Goal: Task Accomplishment & Management: Use online tool/utility

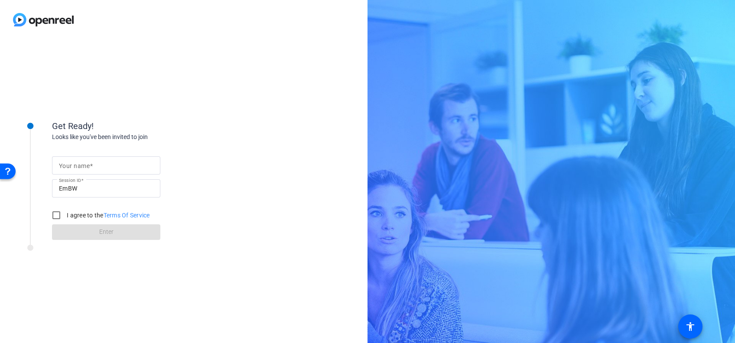
click at [149, 163] on input "Your name" at bounding box center [106, 165] width 94 height 10
type input "[PERSON_NAME]"
click at [60, 216] on input "I agree to the Terms Of Service" at bounding box center [56, 215] width 17 height 17
checkbox input "true"
click at [84, 230] on span at bounding box center [106, 232] width 108 height 21
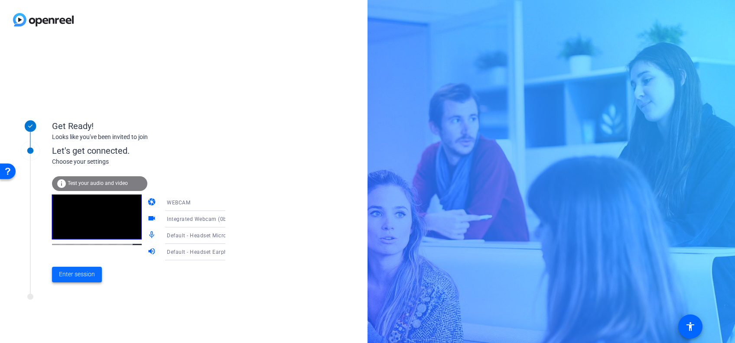
click at [64, 279] on span at bounding box center [77, 274] width 50 height 21
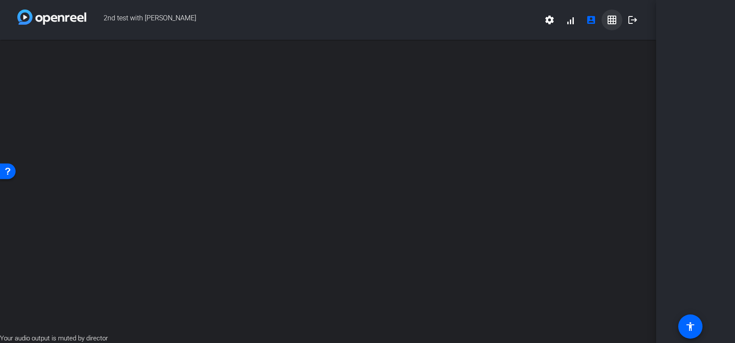
click at [610, 24] on mat-icon "grid_on" at bounding box center [611, 20] width 10 height 10
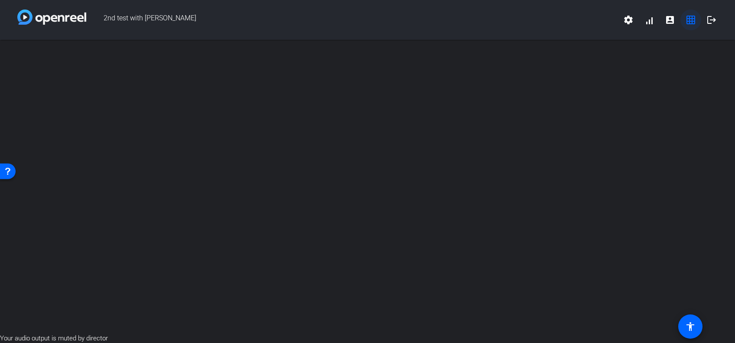
click at [686, 18] on mat-icon "grid_on" at bounding box center [690, 20] width 10 height 10
click at [686, 24] on mat-icon "grid_on" at bounding box center [690, 20] width 10 height 10
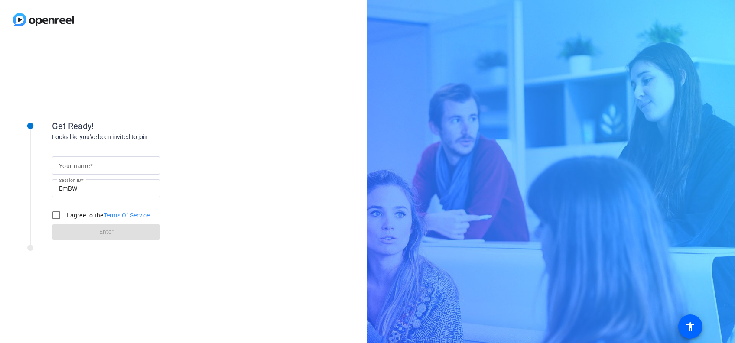
click at [100, 169] on input "Your name" at bounding box center [106, 165] width 94 height 10
type input "[PERSON_NAME]"
click at [55, 212] on input "I agree to the Terms Of Service" at bounding box center [56, 215] width 17 height 17
checkbox input "true"
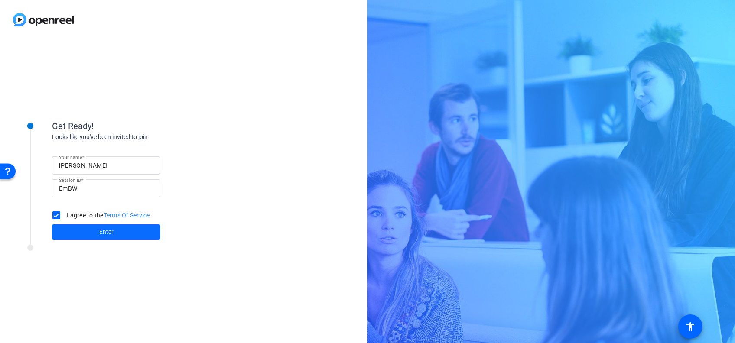
click at [78, 230] on span at bounding box center [106, 232] width 108 height 21
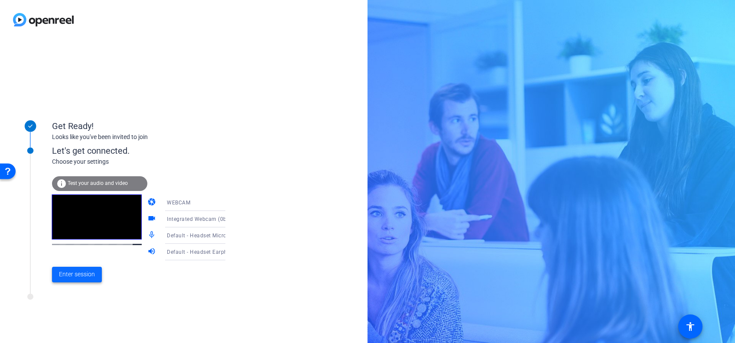
click at [63, 275] on span "Enter session" at bounding box center [77, 274] width 36 height 9
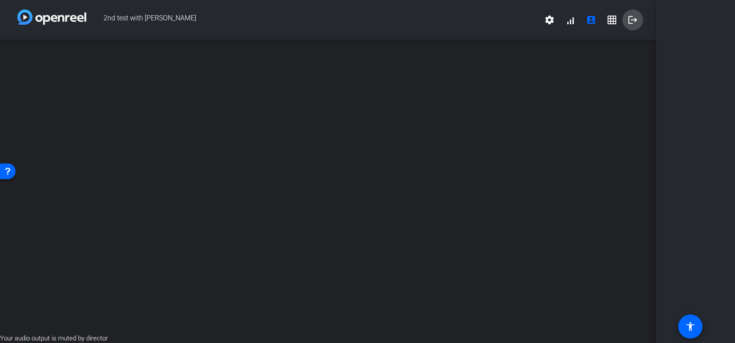
click at [633, 16] on mat-icon "logout" at bounding box center [632, 20] width 10 height 10
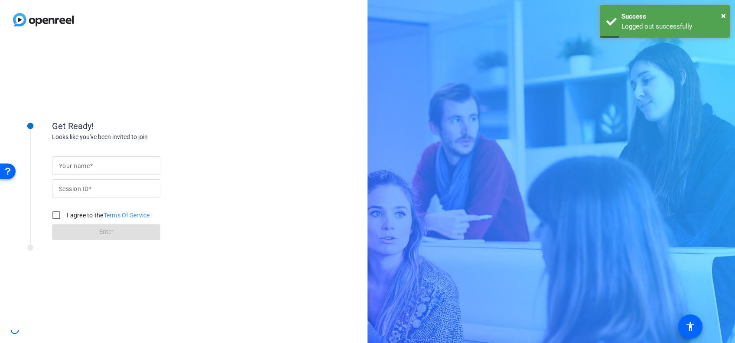
click at [73, 166] on mat-label "Your name" at bounding box center [74, 165] width 31 height 7
click at [73, 166] on input "Your name" at bounding box center [106, 165] width 94 height 10
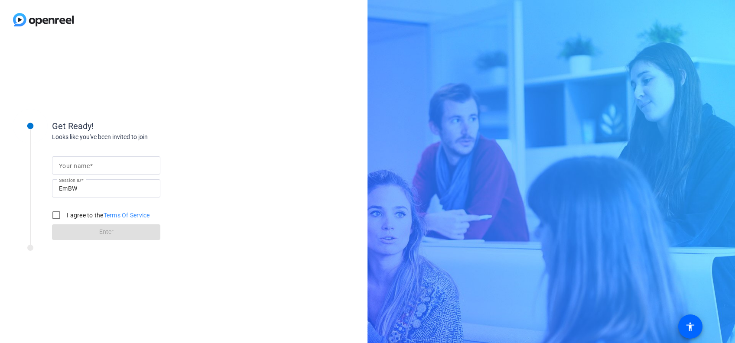
click at [91, 162] on span at bounding box center [91, 165] width 3 height 7
click at [91, 162] on input "Your name" at bounding box center [106, 165] width 94 height 10
type input "[PERSON_NAME]"
click at [60, 215] on input "I agree to the Terms Of Service" at bounding box center [56, 215] width 17 height 17
checkbox input "true"
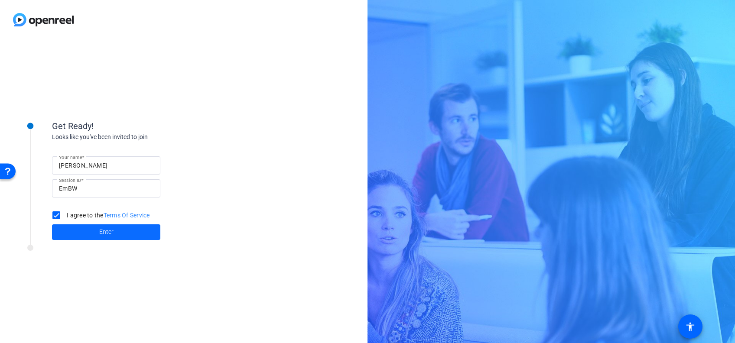
click at [66, 234] on span at bounding box center [106, 232] width 108 height 21
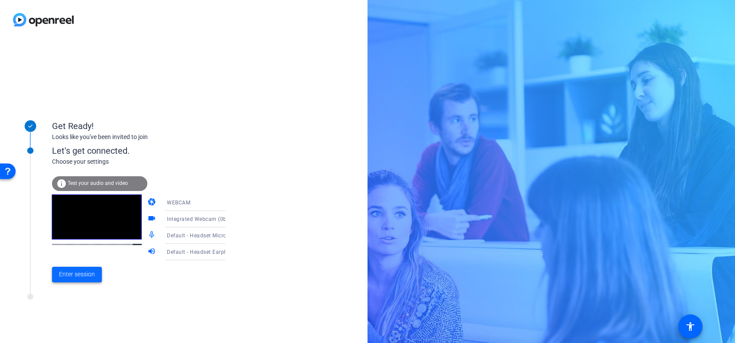
click at [75, 257] on span "Enter session" at bounding box center [77, 274] width 36 height 9
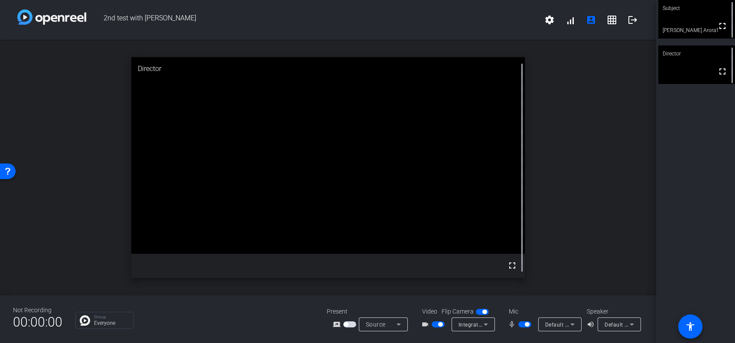
click at [551, 201] on div "open_in_new Director fullscreen" at bounding box center [328, 168] width 656 height 256
click at [551, 197] on div "open_in_new Director fullscreen" at bounding box center [328, 168] width 656 height 256
click at [551, 33] on video at bounding box center [696, 19] width 77 height 39
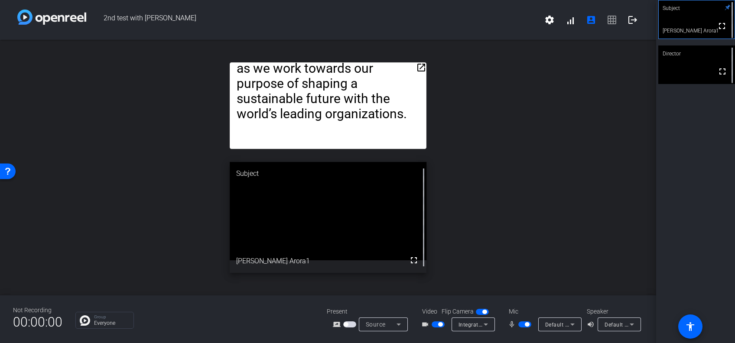
drag, startPoint x: 295, startPoint y: 121, endPoint x: 393, endPoint y: 120, distance: 97.9
drag, startPoint x: 393, startPoint y: 120, endPoint x: 370, endPoint y: 79, distance: 47.3
drag, startPoint x: 370, startPoint y: 79, endPoint x: 424, endPoint y: 65, distance: 56.1
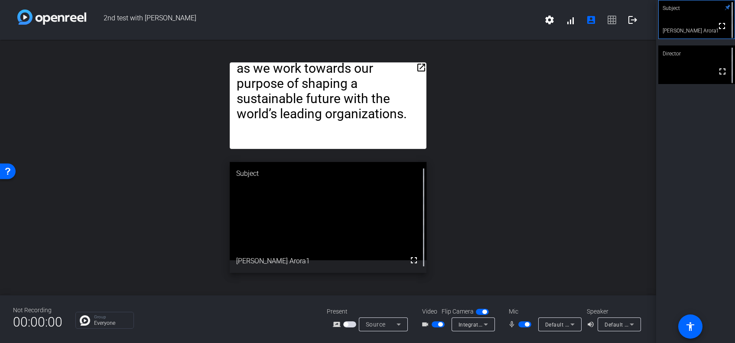
click at [424, 65] on mat-icon "open_in_new" at bounding box center [421, 67] width 10 height 10
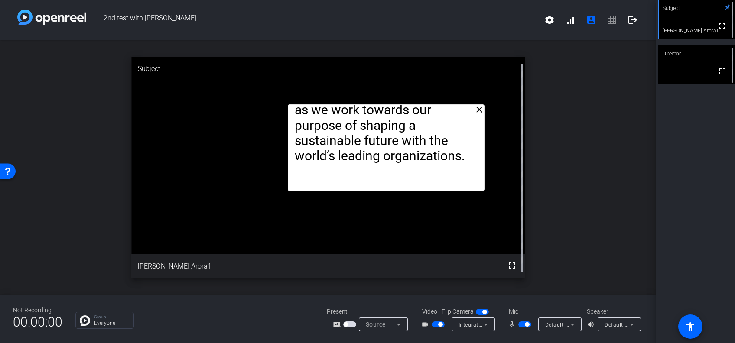
drag, startPoint x: 379, startPoint y: 78, endPoint x: 418, endPoint y: 118, distance: 56.1
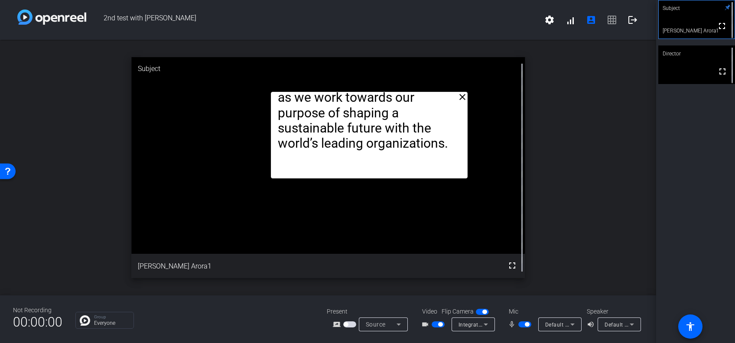
click at [461, 100] on mat-icon "close" at bounding box center [462, 97] width 10 height 10
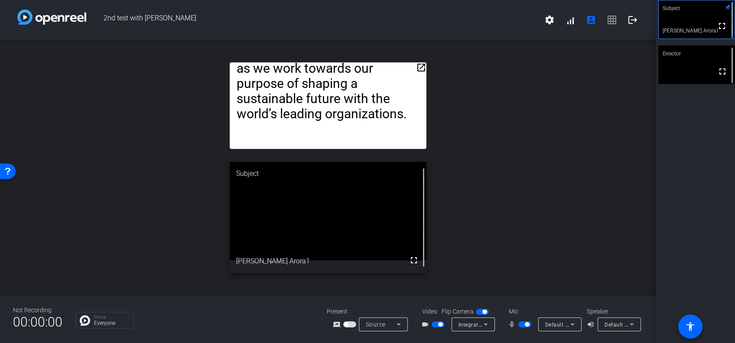
click at [467, 98] on div "open_in_new Hello everyone, I hope this video finds you well. I can’t believe w…" at bounding box center [328, 168] width 656 height 256
click at [424, 71] on mat-icon "open_in_new" at bounding box center [421, 67] width 10 height 10
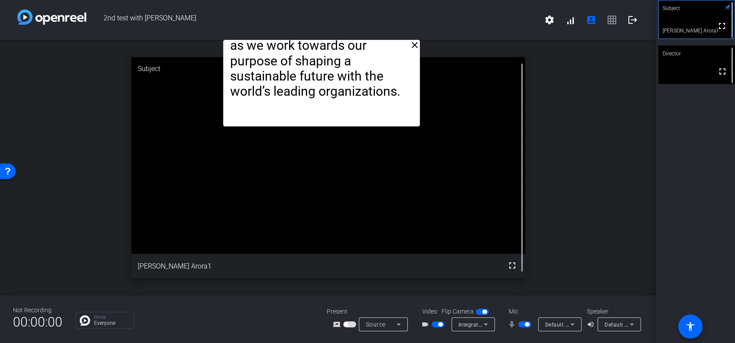
drag, startPoint x: 374, startPoint y: 86, endPoint x: 368, endPoint y: -2, distance: 88.2
click at [368, 0] on html "Accessibility Screen-Reader Guide, Feedback, and Issue Reporting | New window 2…" at bounding box center [367, 171] width 735 height 343
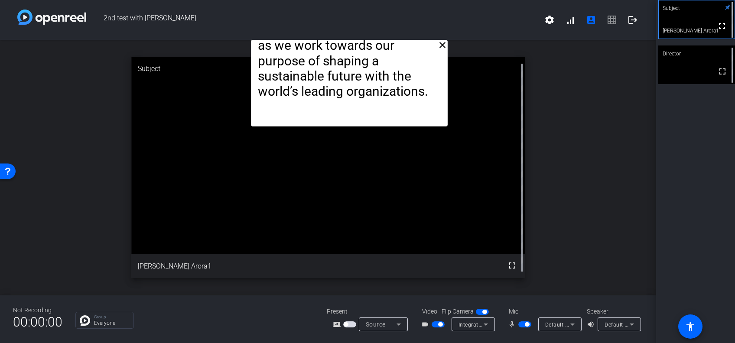
drag, startPoint x: 336, startPoint y: 76, endPoint x: 361, endPoint y: 51, distance: 35.5
click at [364, 39] on div "2nd test with Jeeten settings signal_cellular_alt account_box grid_on logout cl…" at bounding box center [328, 171] width 656 height 343
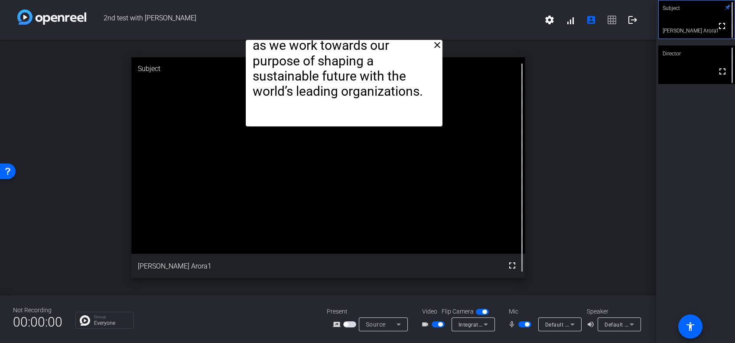
drag, startPoint x: 353, startPoint y: 73, endPoint x: 346, endPoint y: 21, distance: 52.6
click at [347, 12] on div "2nd test with Jeeten settings signal_cellular_alt account_box grid_on logout cl…" at bounding box center [328, 171] width 656 height 343
drag, startPoint x: 343, startPoint y: 58, endPoint x: 344, endPoint y: 13, distance: 44.6
click at [344, 13] on div "2nd test with Jeeten settings signal_cellular_alt account_box grid_on logout cl…" at bounding box center [328, 171] width 656 height 343
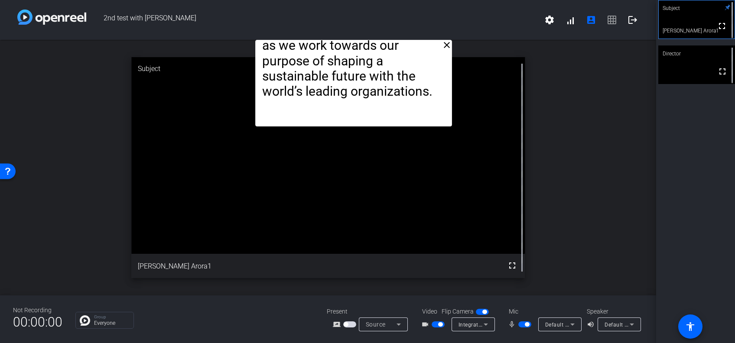
drag, startPoint x: 336, startPoint y: 63, endPoint x: 351, endPoint y: 3, distance: 62.6
click at [348, 2] on div "2nd test with Jeeten settings signal_cellular_alt account_box grid_on logout cl…" at bounding box center [328, 171] width 656 height 343
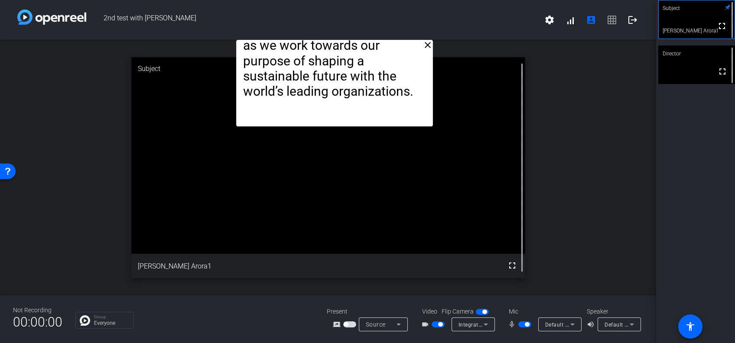
drag, startPoint x: 334, startPoint y: 62, endPoint x: 335, endPoint y: 54, distance: 7.4
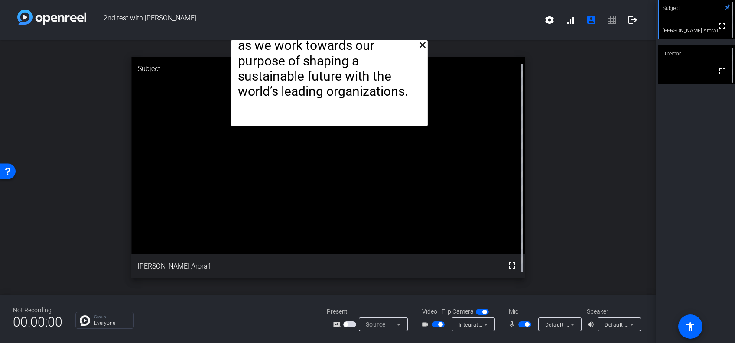
drag, startPoint x: 343, startPoint y: 66, endPoint x: 338, endPoint y: 32, distance: 34.2
click at [338, 32] on div "2nd test with Jeeten settings signal_cellular_alt account_box grid_on logout cl…" at bounding box center [328, 171] width 656 height 343
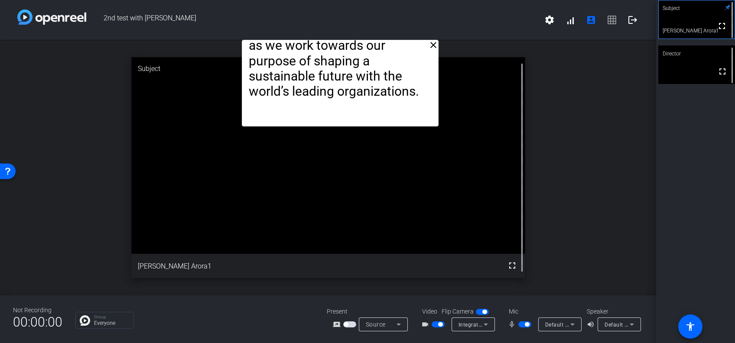
drag, startPoint x: 359, startPoint y: 56, endPoint x: 369, endPoint y: 49, distance: 13.1
click at [436, 49] on mat-icon "close" at bounding box center [433, 45] width 10 height 10
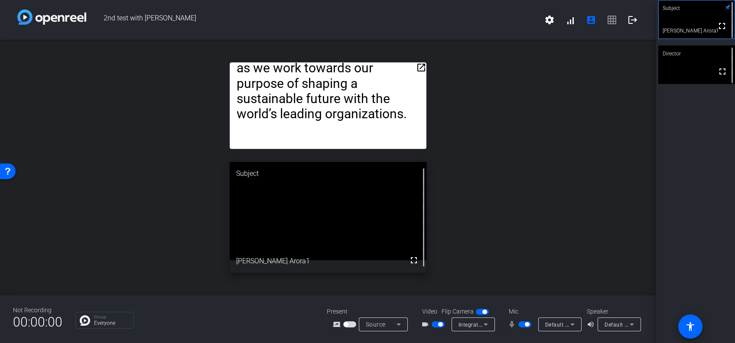
click at [418, 65] on mat-icon "open_in_new" at bounding box center [421, 67] width 10 height 10
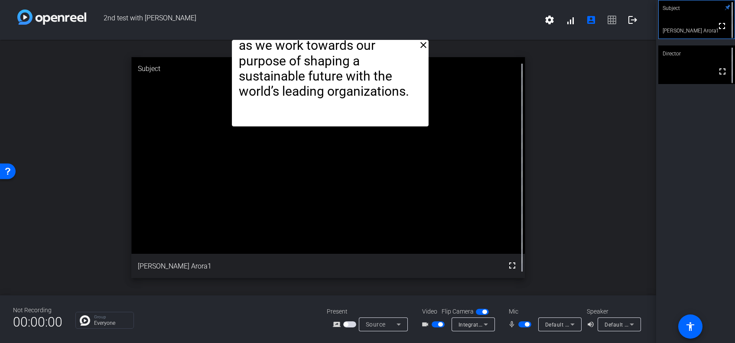
drag, startPoint x: 382, startPoint y: 70, endPoint x: 385, endPoint y: 49, distance: 21.8
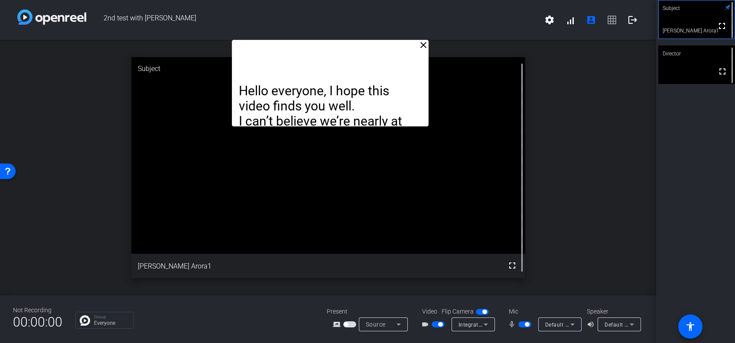
click at [482, 257] on span "button" at bounding box center [484, 312] width 4 height 4
click at [482, 257] on span "button" at bounding box center [482, 312] width 13 height 6
click at [482, 257] on span "button" at bounding box center [484, 312] width 4 height 4
click at [482, 257] on span "button" at bounding box center [482, 312] width 13 height 6
click at [435, 257] on span "button" at bounding box center [437, 324] width 13 height 6
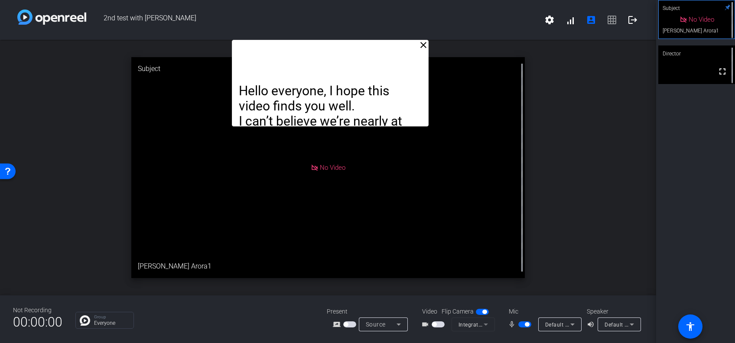
click at [436, 257] on span "button" at bounding box center [437, 324] width 13 height 6
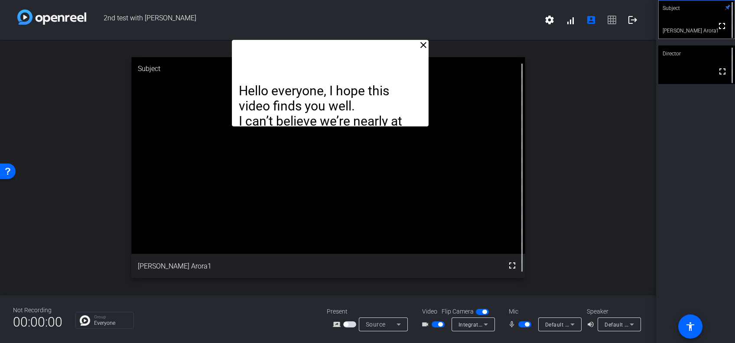
click at [420, 43] on mat-icon "close" at bounding box center [423, 45] width 10 height 10
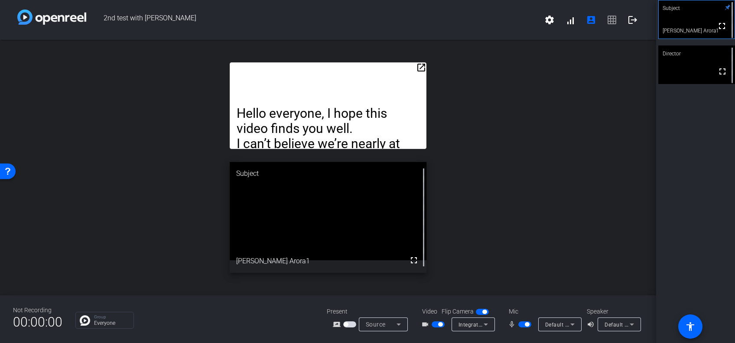
click at [425, 66] on mat-icon "open_in_new" at bounding box center [421, 67] width 10 height 10
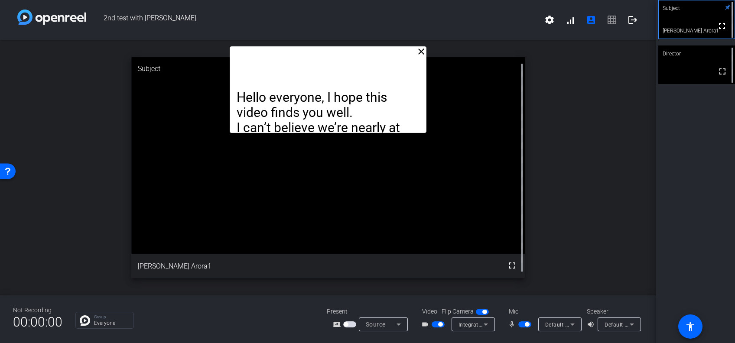
click at [418, 49] on mat-icon "close" at bounding box center [421, 51] width 10 height 10
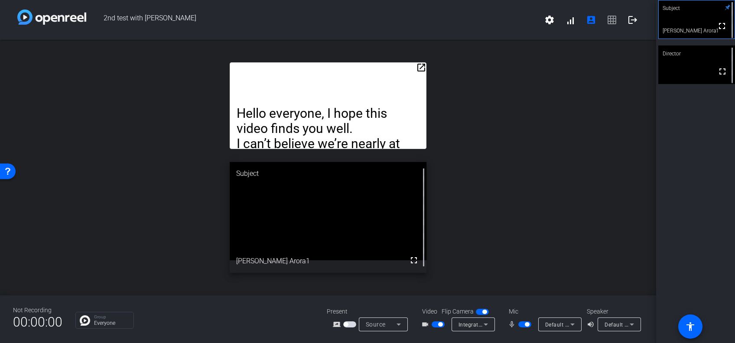
drag, startPoint x: 508, startPoint y: 185, endPoint x: 512, endPoint y: 183, distance: 4.8
click at [508, 185] on div "open_in_new Hello everyone, I hope this video finds you well. I can’t believe w…" at bounding box center [328, 168] width 656 height 256
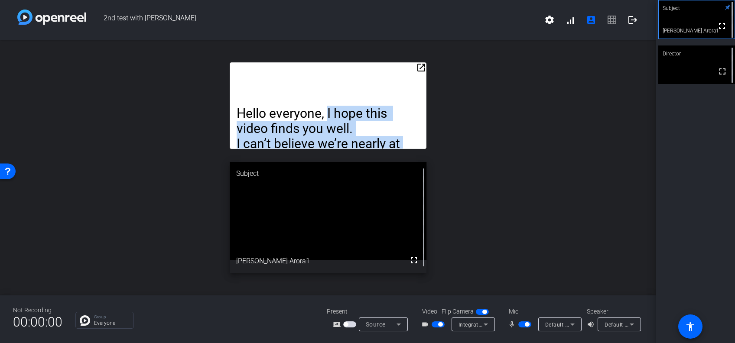
drag, startPoint x: 328, startPoint y: 97, endPoint x: 455, endPoint y: 136, distance: 133.3
click at [455, 136] on div "open_in_new Hello everyone, I hope this video finds you well. I can’t believe w…" at bounding box center [328, 168] width 656 height 256
click at [511, 137] on div "open_in_new Hello everyone, I hope this video finds you well. I can’t believe w…" at bounding box center [328, 168] width 656 height 256
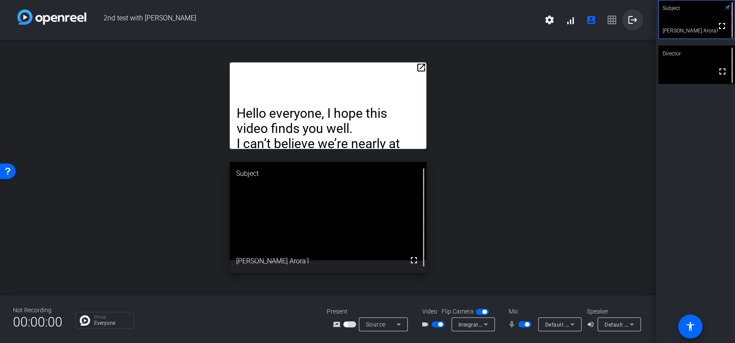
click at [551, 21] on span at bounding box center [632, 20] width 21 height 21
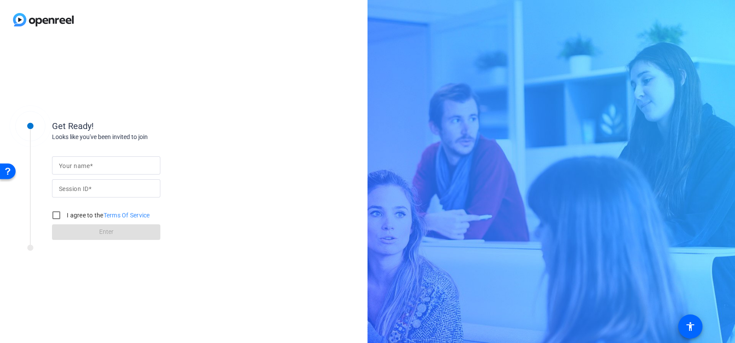
click at [42, 26] on img at bounding box center [43, 19] width 87 height 39
click at [44, 15] on img at bounding box center [43, 19] width 87 height 39
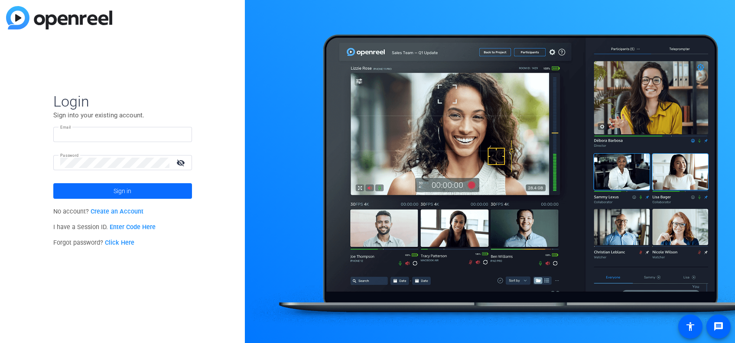
type input "[PERSON_NAME][EMAIL_ADDRESS][DOMAIN_NAME]"
click at [90, 188] on span at bounding box center [122, 191] width 139 height 21
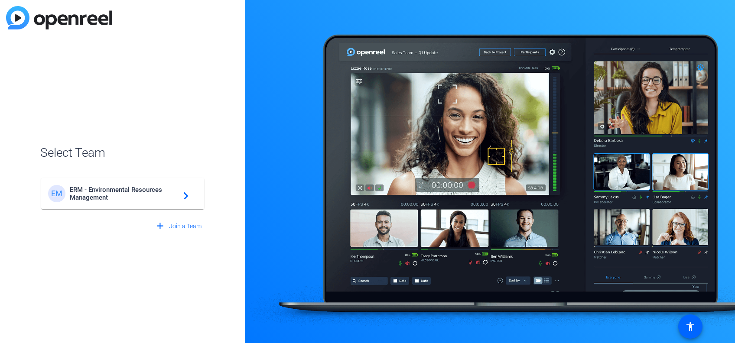
click at [149, 197] on span "ERM - Environmental Resources Management" at bounding box center [124, 194] width 108 height 16
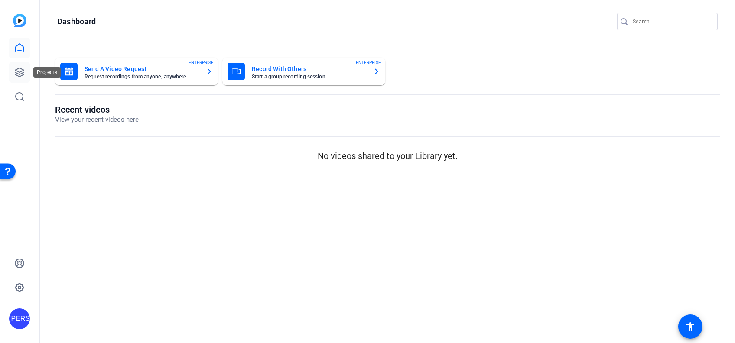
click at [15, 69] on icon at bounding box center [19, 72] width 10 height 10
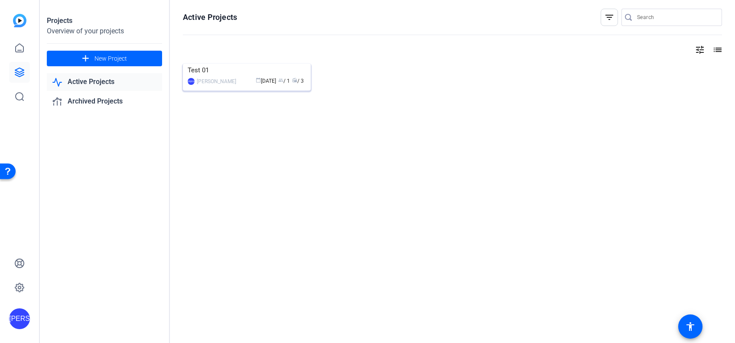
click at [210, 77] on div "Test 01" at bounding box center [247, 70] width 118 height 13
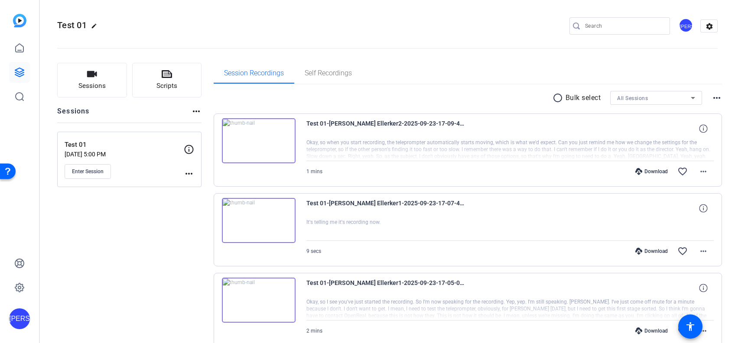
click at [184, 175] on mat-icon "more_horiz" at bounding box center [189, 173] width 10 height 10
click at [193, 183] on span "Edit Session" at bounding box center [210, 186] width 39 height 10
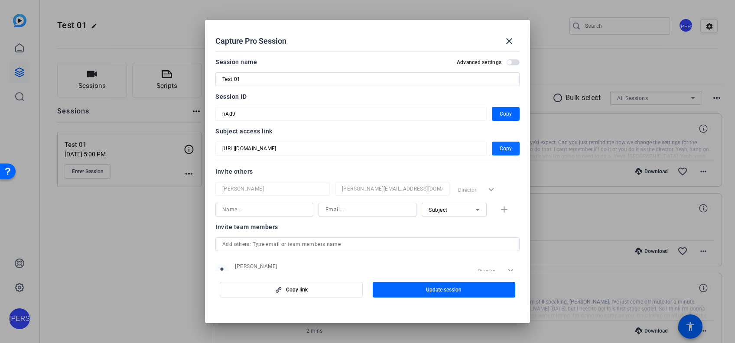
click at [492, 147] on span "button" at bounding box center [506, 148] width 28 height 21
click at [509, 38] on mat-icon "close" at bounding box center [509, 41] width 10 height 10
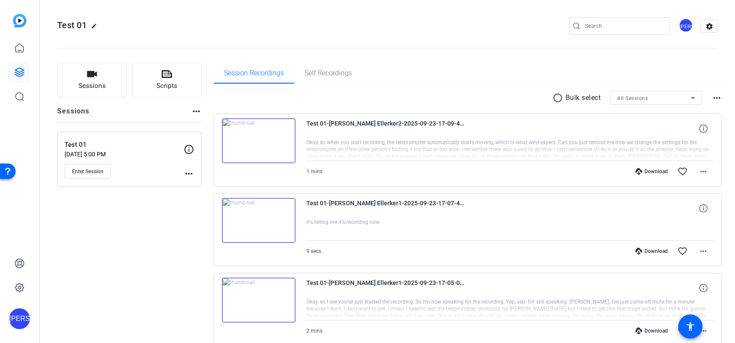
click at [98, 165] on button "Enter Session" at bounding box center [88, 171] width 46 height 15
click at [90, 173] on span "Enter Session" at bounding box center [88, 171] width 32 height 7
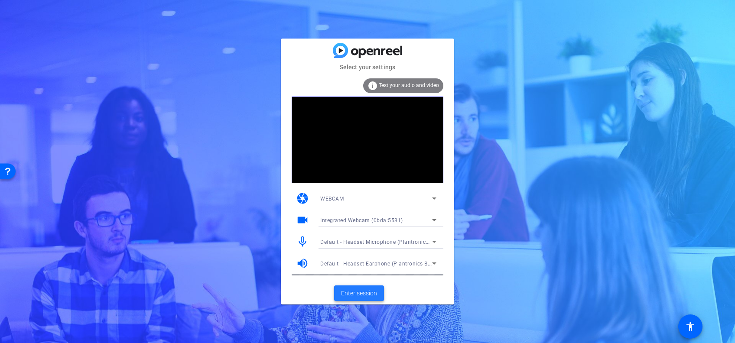
click at [350, 292] on span "Enter session" at bounding box center [359, 293] width 36 height 9
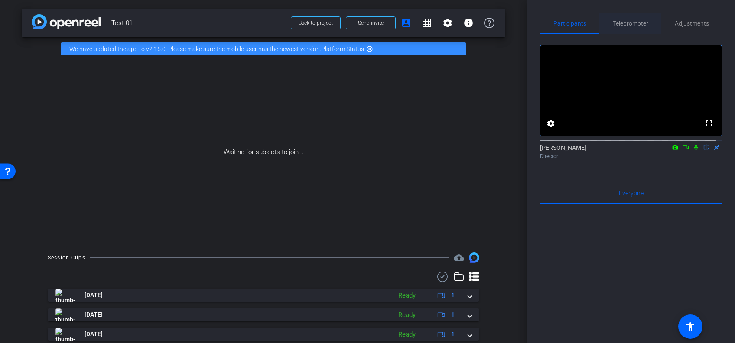
click at [623, 14] on span "Teleprompter" at bounding box center [630, 23] width 36 height 21
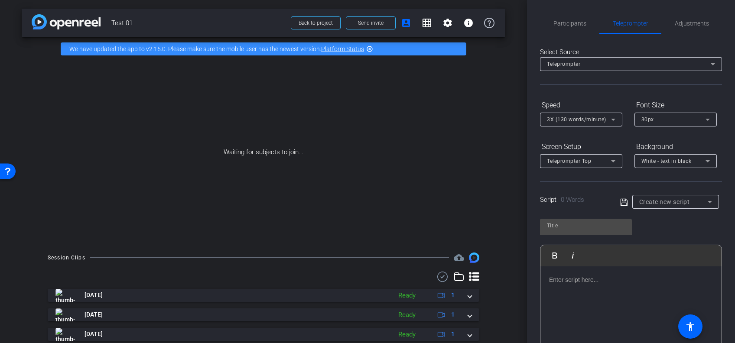
click at [583, 293] on div at bounding box center [630, 309] width 181 height 87
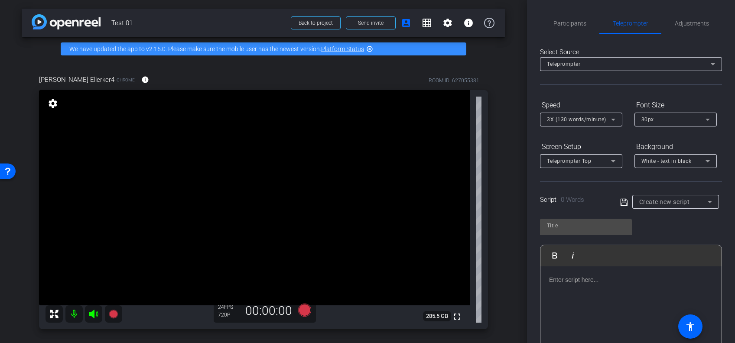
click at [572, 286] on div at bounding box center [630, 309] width 181 height 87
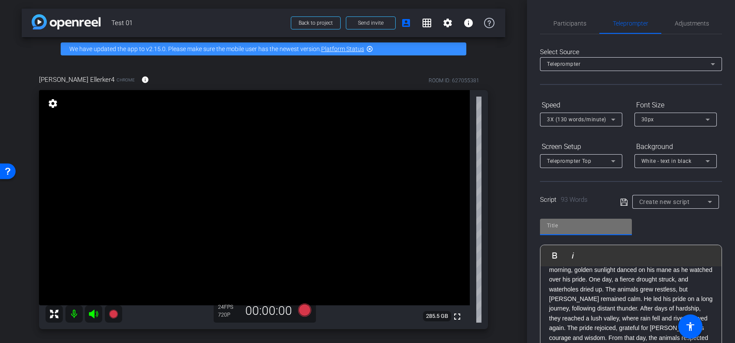
click at [584, 229] on input "text" at bounding box center [586, 225] width 78 height 10
type input "ab"
click at [654, 214] on div "ab Play Play from this location Play Selected Play and display the selected tex…" at bounding box center [631, 282] width 182 height 141
click at [651, 201] on span "Create new script" at bounding box center [664, 201] width 51 height 7
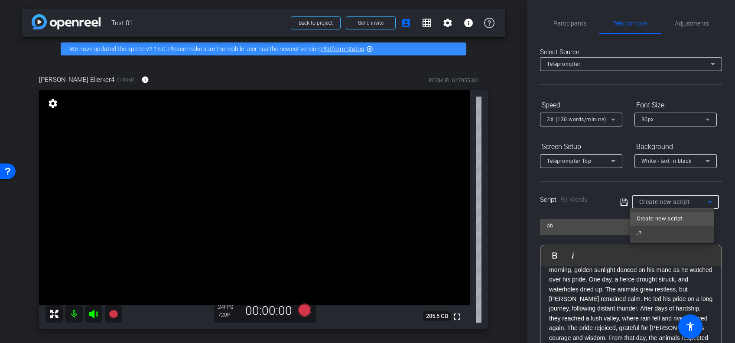
click at [648, 220] on span "Create new script" at bounding box center [658, 219] width 45 height 10
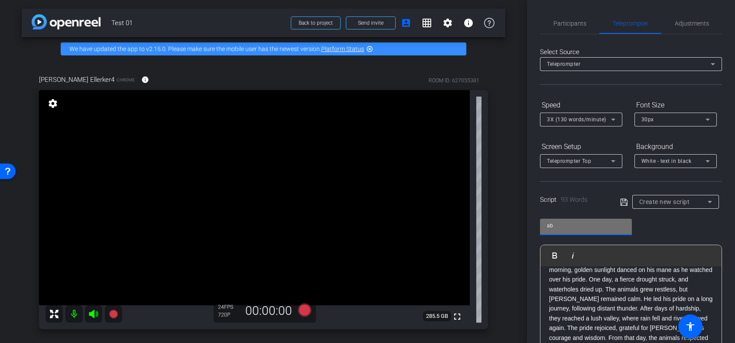
click at [601, 225] on input "ab" at bounding box center [586, 225] width 78 height 10
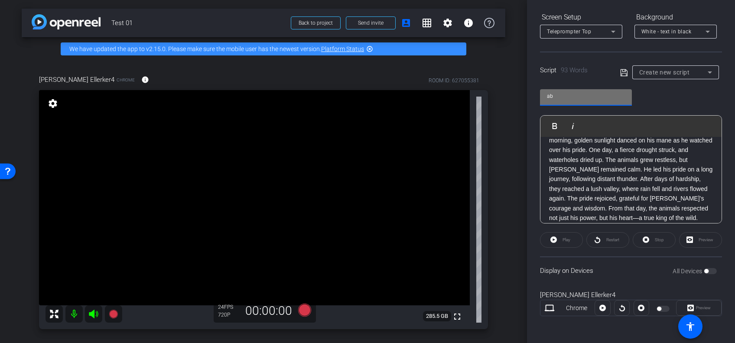
click at [621, 73] on icon at bounding box center [624, 73] width 8 height 10
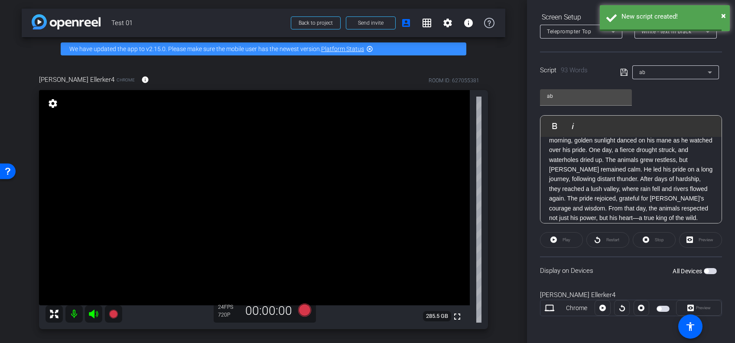
click at [624, 71] on icon at bounding box center [624, 72] width 8 height 10
click at [657, 310] on span "button" at bounding box center [662, 309] width 13 height 6
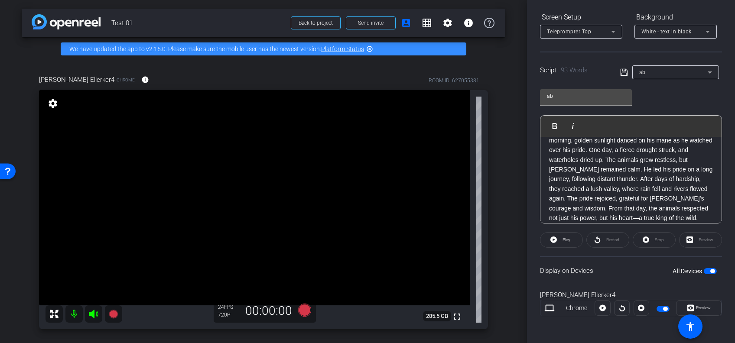
scroll to position [0, 0]
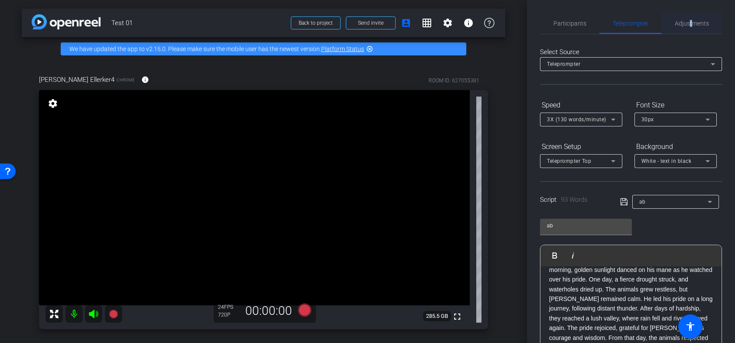
click at [686, 23] on span "Adjustments" at bounding box center [691, 23] width 34 height 6
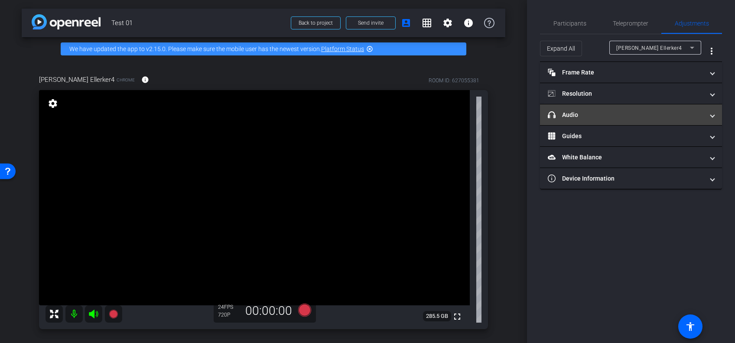
click at [597, 115] on mat-panel-title "headphone icon Audio" at bounding box center [625, 114] width 156 height 9
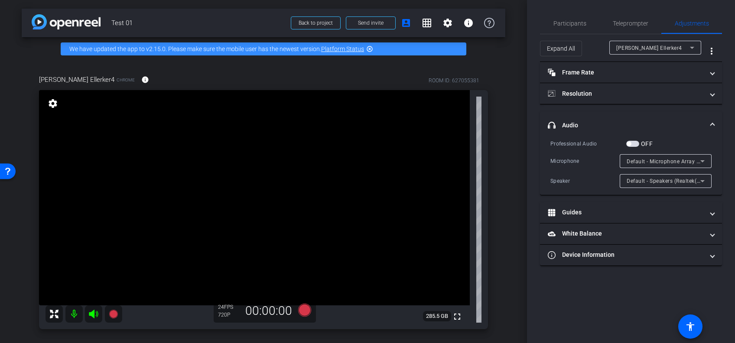
click at [266, 234] on video at bounding box center [254, 197] width 431 height 215
click at [654, 160] on span "Default - Microphone Array (Realtek(R) Audio)" at bounding box center [684, 161] width 116 height 7
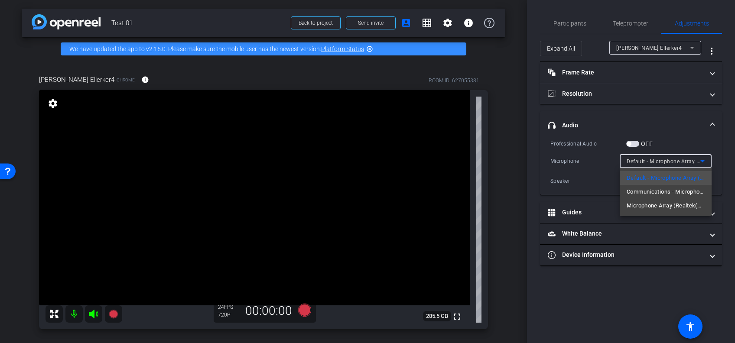
click at [586, 186] on div at bounding box center [367, 171] width 735 height 343
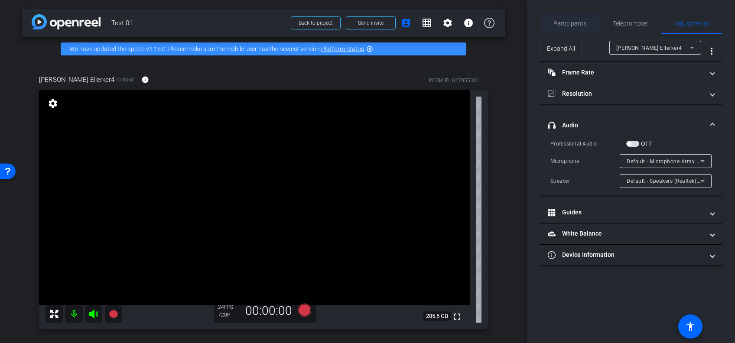
click at [565, 24] on span "Participants" at bounding box center [569, 23] width 33 height 6
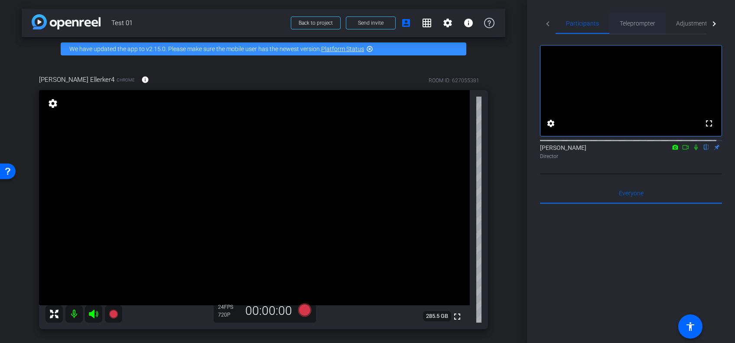
click at [632, 20] on span "Teleprompter" at bounding box center [637, 23] width 36 height 6
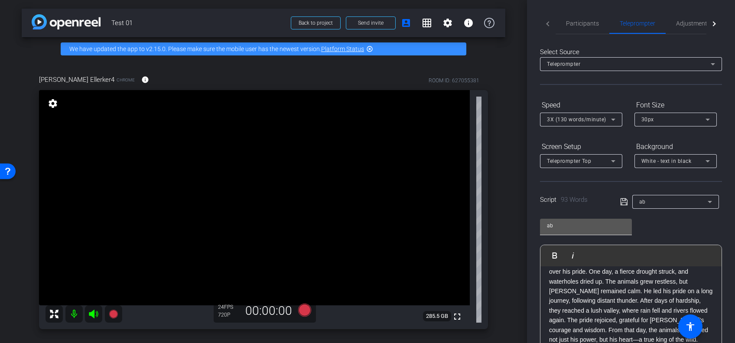
scroll to position [130, 0]
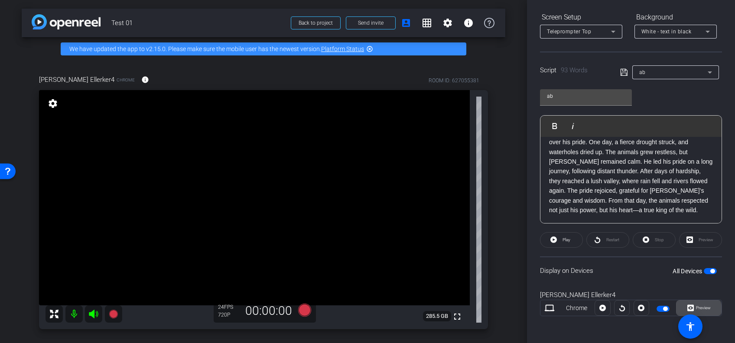
click at [687, 311] on icon at bounding box center [690, 307] width 6 height 13
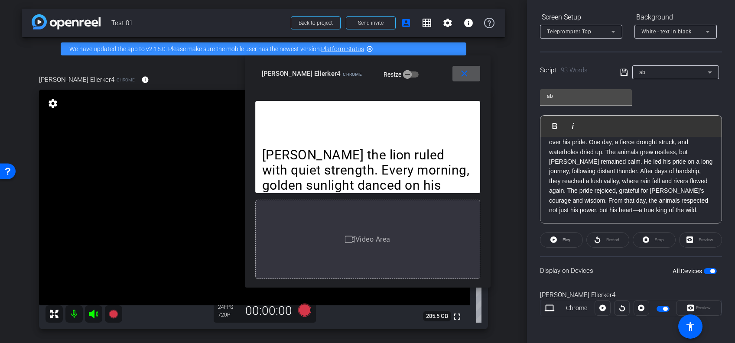
click at [461, 72] on mat-icon "close" at bounding box center [464, 73] width 11 height 11
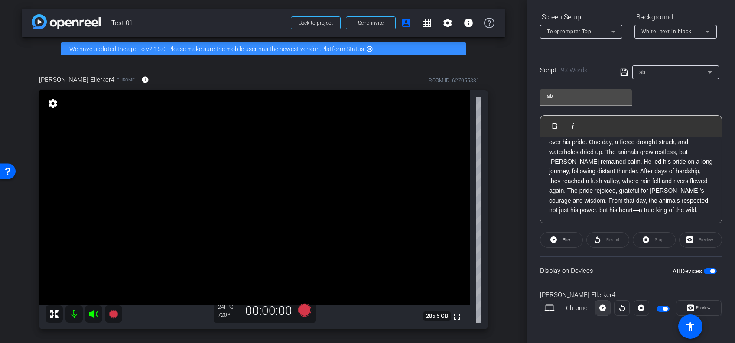
click at [603, 308] on icon at bounding box center [602, 308] width 6 height 6
click at [600, 307] on icon at bounding box center [602, 307] width 6 height 13
click at [621, 305] on icon at bounding box center [622, 307] width 6 height 13
click at [603, 308] on icon at bounding box center [602, 308] width 6 height 6
click at [603, 312] on icon at bounding box center [602, 307] width 6 height 13
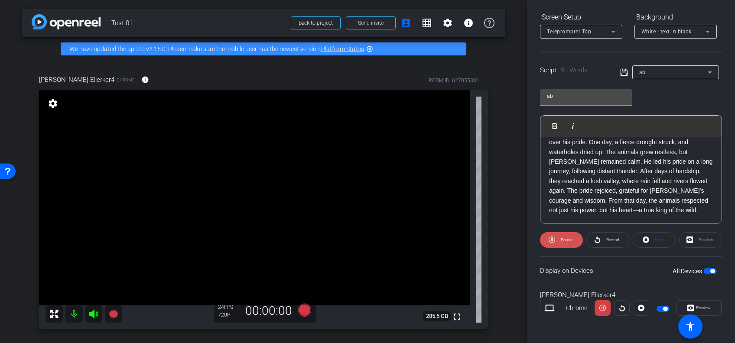
click at [556, 243] on span at bounding box center [561, 240] width 43 height 21
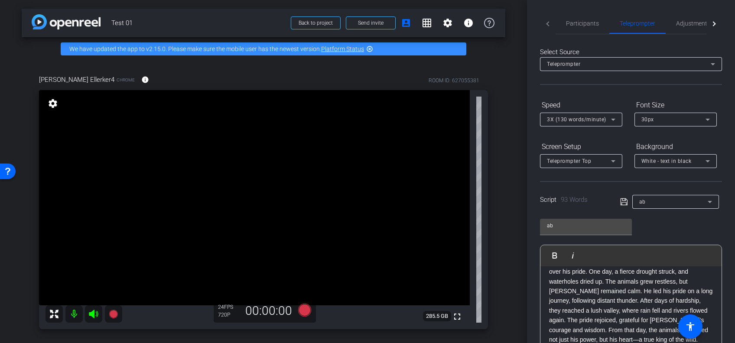
click at [589, 117] on span "3X (130 words/minute)" at bounding box center [576, 120] width 59 height 6
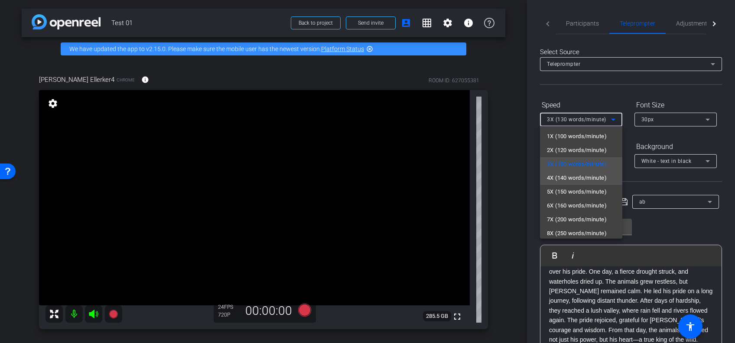
click at [575, 176] on span "4X (140 words/minute)" at bounding box center [577, 178] width 60 height 10
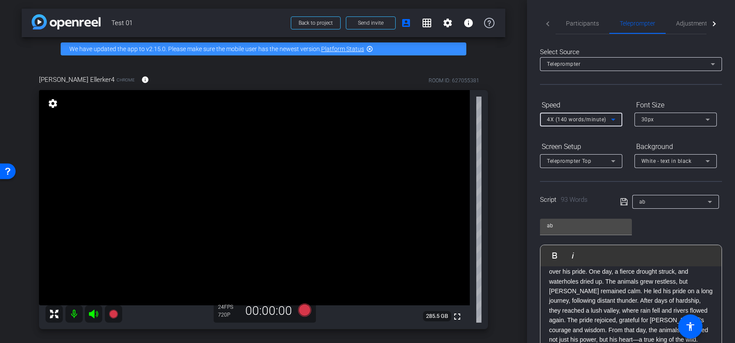
click at [586, 124] on div "4X (140 words/minute)" at bounding box center [579, 119] width 64 height 11
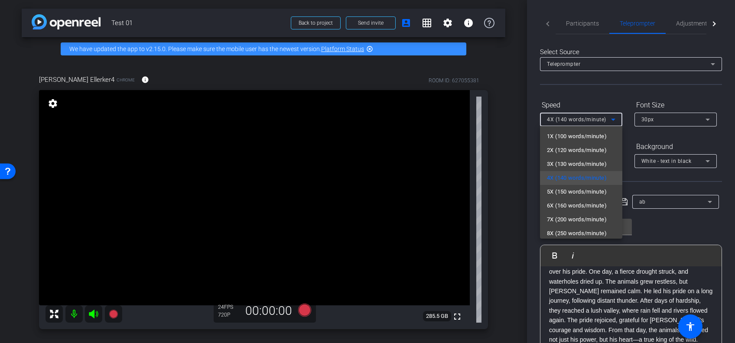
click at [630, 181] on div at bounding box center [367, 171] width 735 height 343
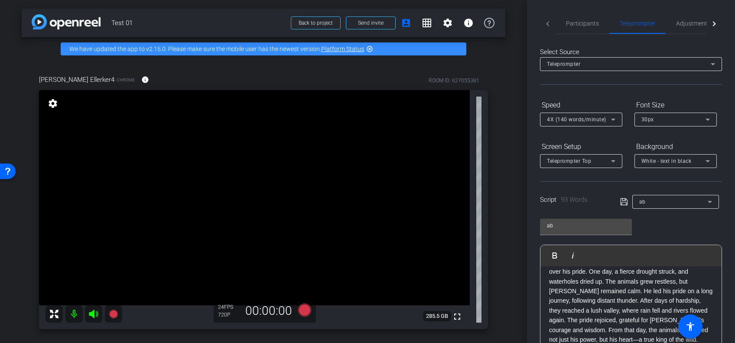
click at [571, 120] on span "4X (140 words/minute)" at bounding box center [576, 120] width 59 height 6
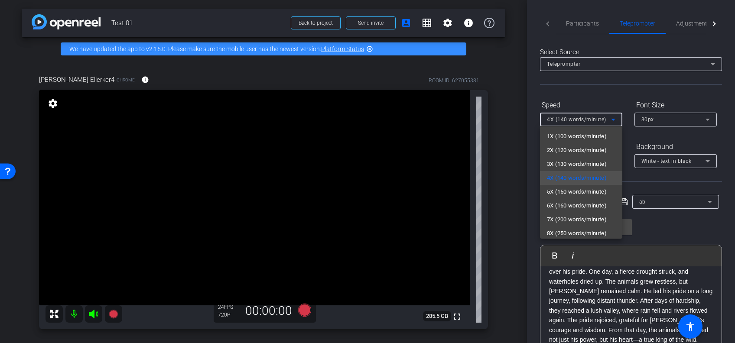
click at [634, 178] on div at bounding box center [367, 171] width 735 height 343
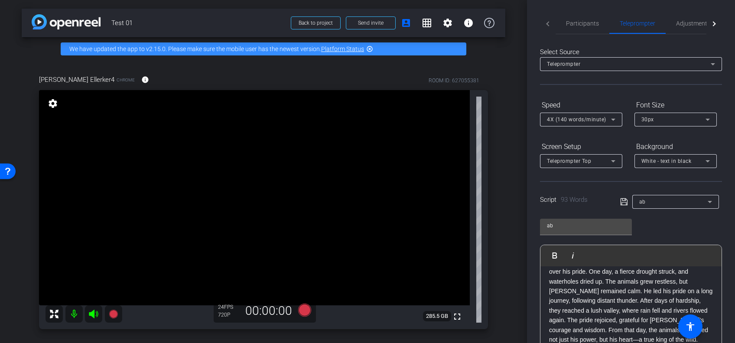
scroll to position [130, 0]
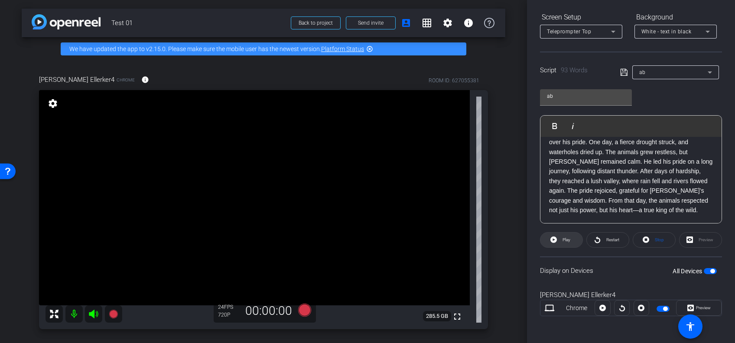
click at [557, 239] on span at bounding box center [561, 240] width 42 height 21
click at [557, 239] on span at bounding box center [561, 240] width 43 height 21
click at [601, 306] on icon at bounding box center [602, 308] width 6 height 6
click at [704, 267] on div "All Devices" at bounding box center [694, 271] width 44 height 9
click at [710, 269] on span "button" at bounding box center [712, 271] width 4 height 4
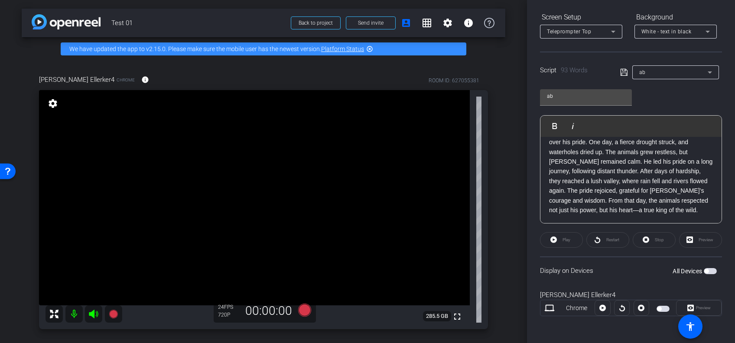
click at [703, 270] on span "button" at bounding box center [709, 271] width 13 height 6
click at [596, 311] on span at bounding box center [602, 308] width 15 height 21
click at [603, 307] on icon at bounding box center [602, 308] width 6 height 6
click at [681, 302] on span at bounding box center [698, 308] width 45 height 21
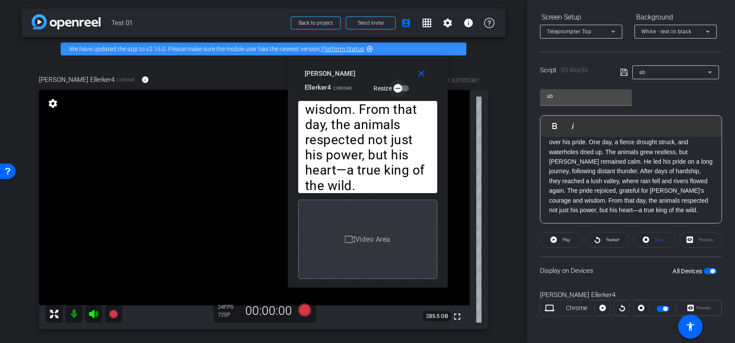
click at [394, 89] on icon "button" at bounding box center [398, 88] width 8 height 8
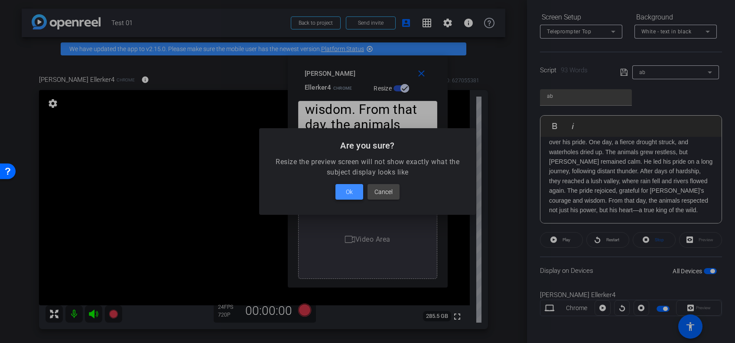
click at [346, 187] on span "Ok" at bounding box center [349, 192] width 7 height 10
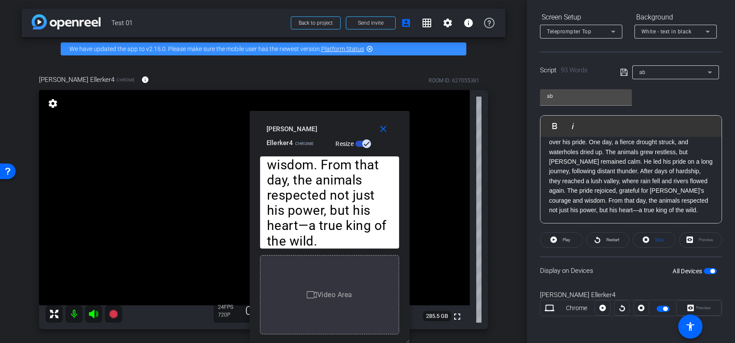
drag, startPoint x: 380, startPoint y: 75, endPoint x: 334, endPoint y: 128, distance: 70.0
click at [335, 130] on div "Laura Ellerker4 Chrome Resize" at bounding box center [332, 135] width 133 height 29
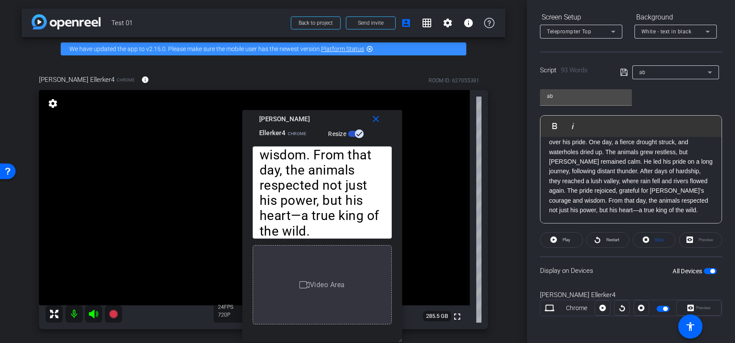
scroll to position [0, 0]
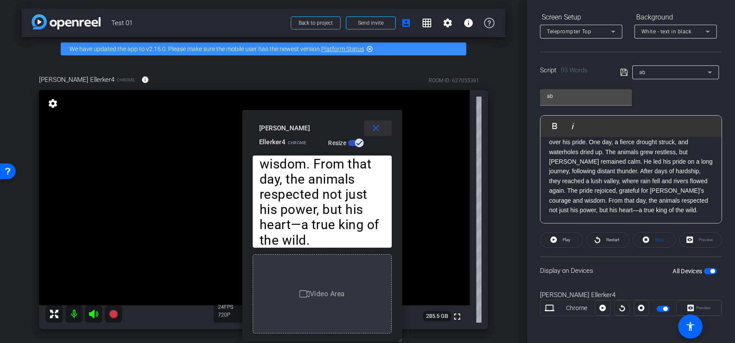
click at [370, 127] on mat-icon "close" at bounding box center [375, 128] width 11 height 11
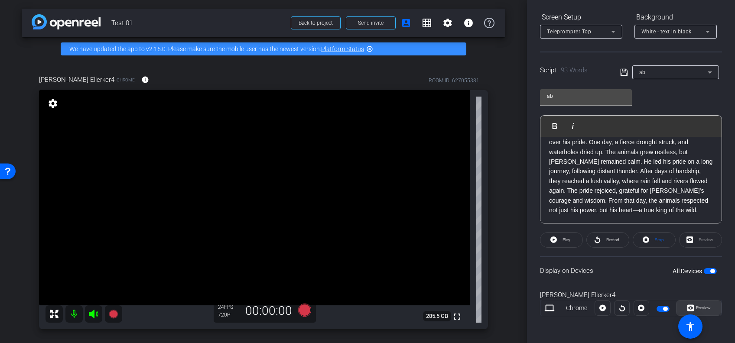
click at [697, 304] on span "Preview" at bounding box center [701, 308] width 17 height 12
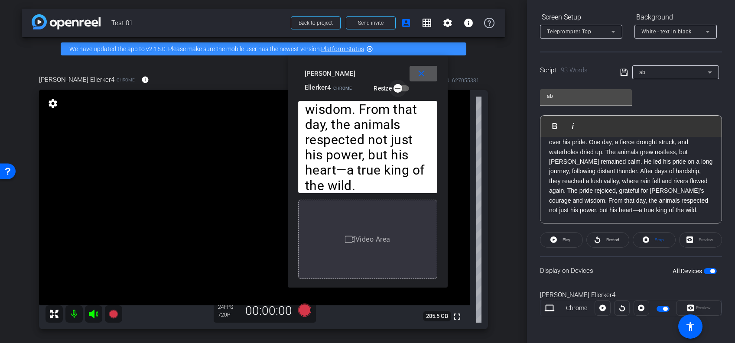
click at [394, 87] on icon "button" at bounding box center [398, 88] width 8 height 8
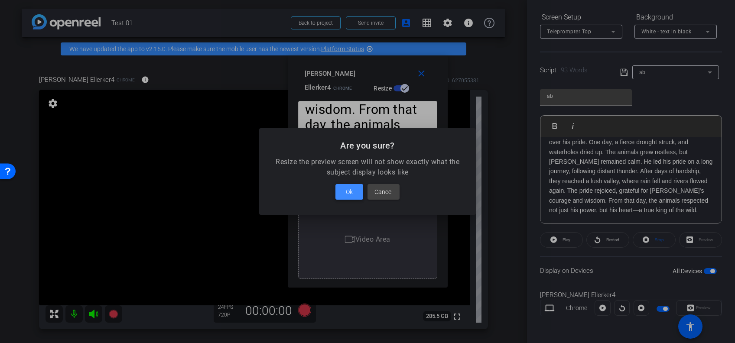
click at [344, 193] on span at bounding box center [349, 191] width 28 height 21
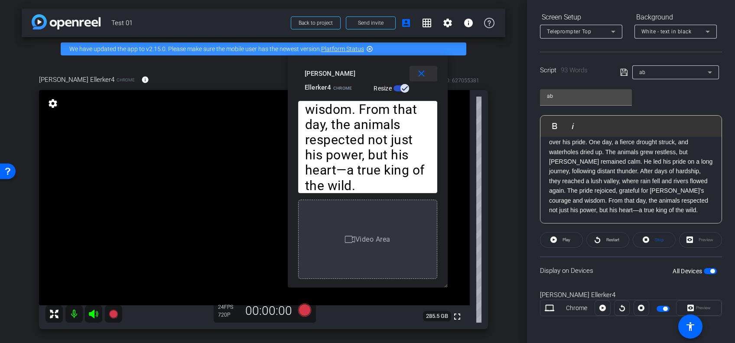
click at [416, 75] on mat-icon "close" at bounding box center [421, 73] width 11 height 11
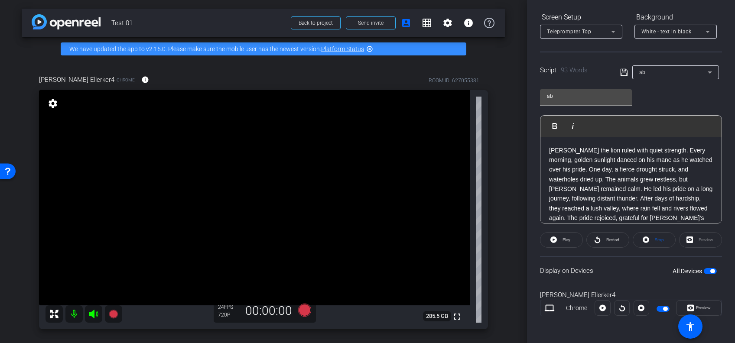
scroll to position [14, 0]
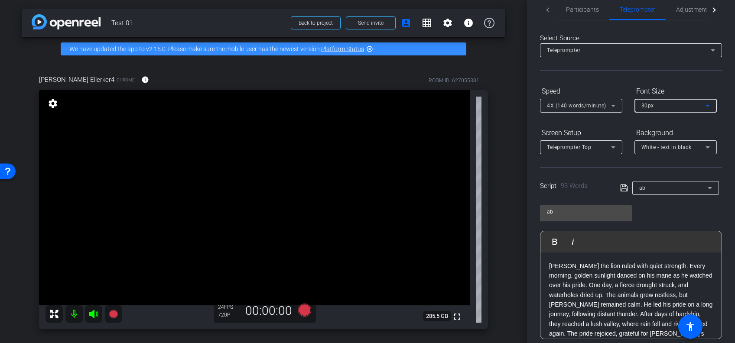
click at [643, 106] on span "30px" at bounding box center [647, 106] width 13 height 6
click at [644, 123] on span "20px" at bounding box center [647, 122] width 13 height 10
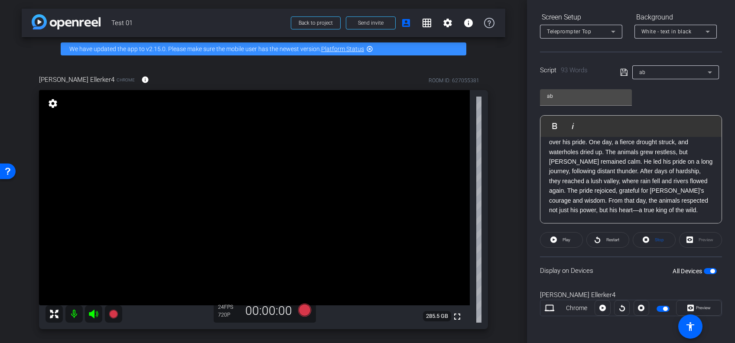
scroll to position [0, 0]
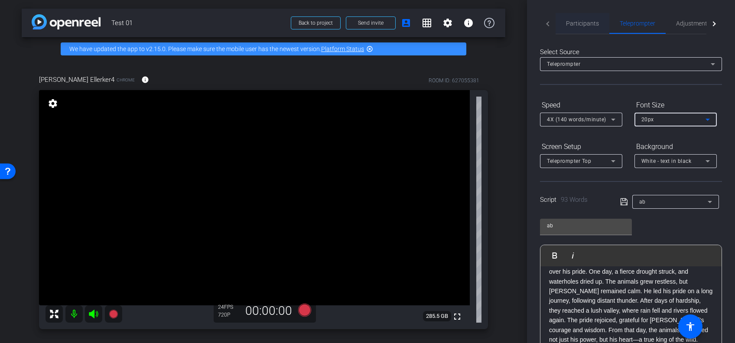
click at [572, 33] on span "Participants" at bounding box center [582, 23] width 33 height 21
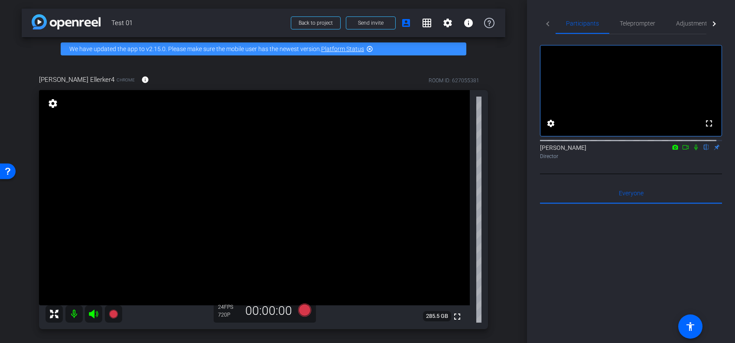
click at [671, 150] on icon at bounding box center [674, 147] width 7 height 6
click at [678, 155] on div at bounding box center [367, 171] width 735 height 343
click at [682, 150] on icon at bounding box center [685, 147] width 7 height 6
click at [551, 26] on mat-tab-header "Participants Teleprompter Adjustments" at bounding box center [631, 23] width 182 height 21
click at [545, 21] on mat-tab-header "Participants Teleprompter Adjustments" at bounding box center [631, 23] width 182 height 21
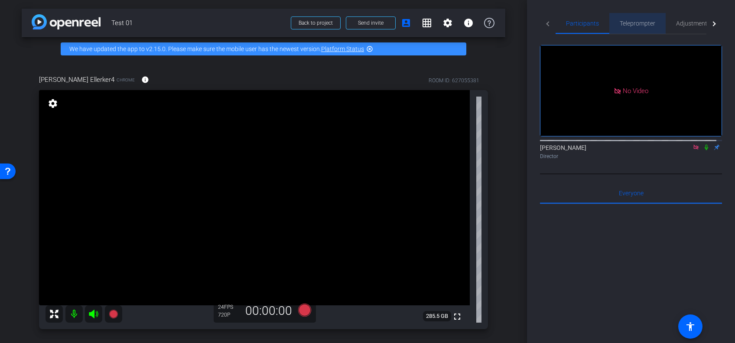
click at [619, 25] on span "Teleprompter" at bounding box center [637, 23] width 36 height 6
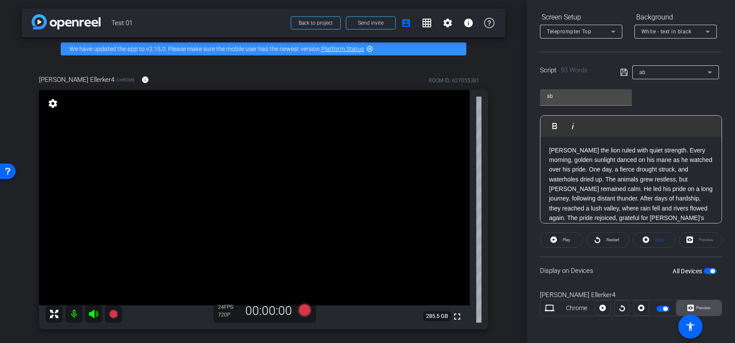
click at [699, 302] on span "Preview" at bounding box center [701, 308] width 17 height 12
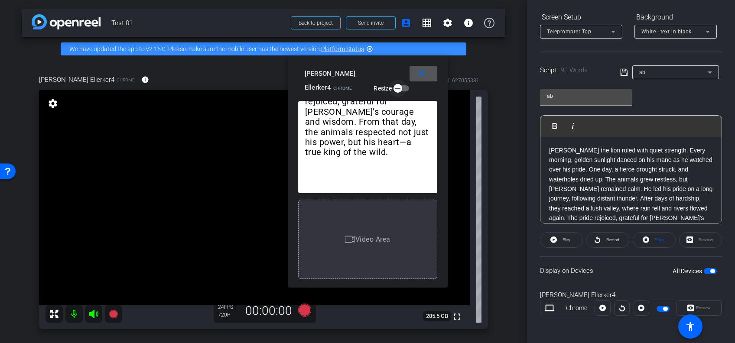
click at [393, 90] on span "button" at bounding box center [401, 88] width 16 height 6
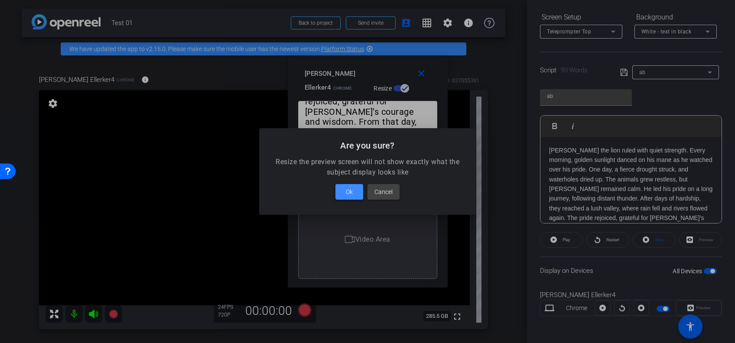
click at [357, 190] on span at bounding box center [349, 191] width 28 height 21
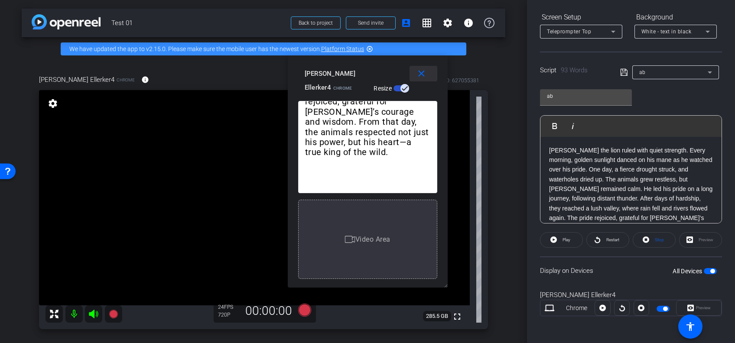
click at [419, 71] on mat-icon "close" at bounding box center [421, 73] width 11 height 11
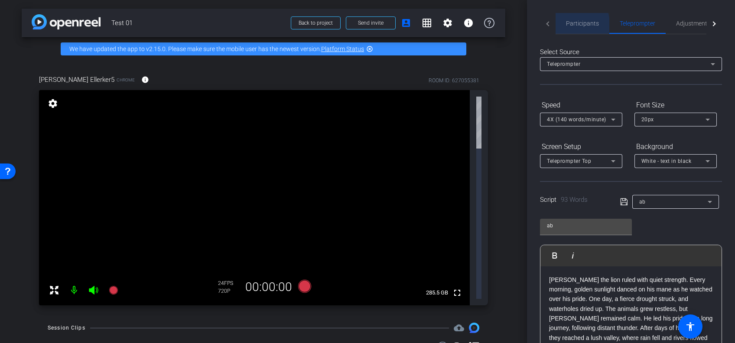
click at [565, 26] on div "Participants" at bounding box center [582, 23] width 54 height 21
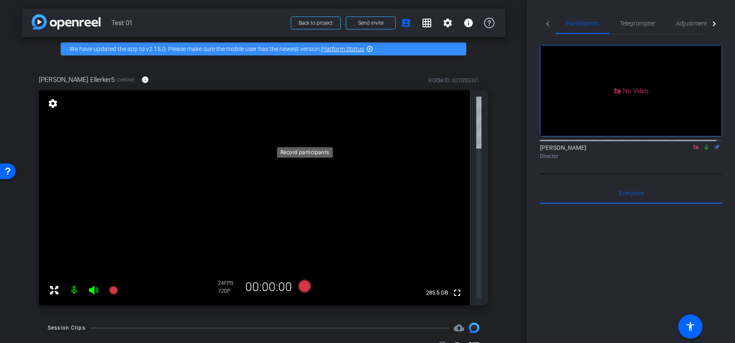
click at [301, 280] on icon at bounding box center [304, 286] width 13 height 13
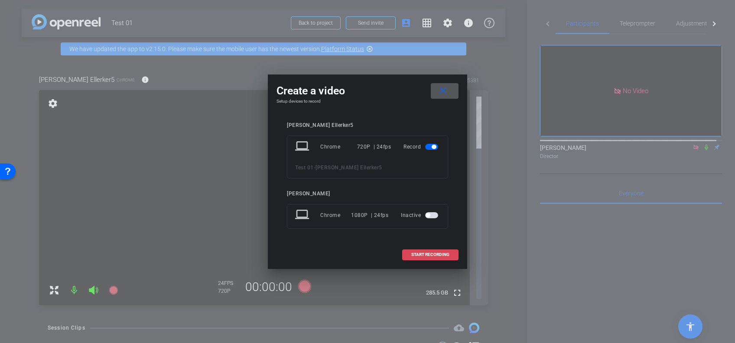
click at [421, 253] on span "START RECORDING" at bounding box center [430, 255] width 38 height 4
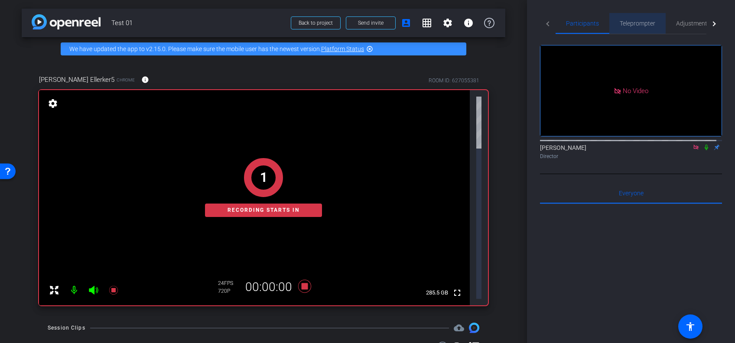
click at [625, 20] on span "Teleprompter" at bounding box center [637, 23] width 36 height 6
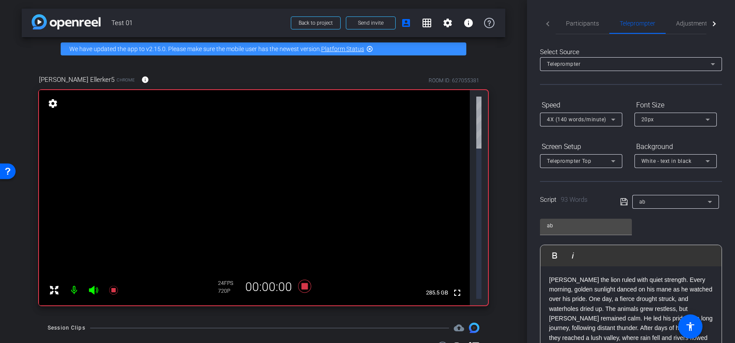
scroll to position [130, 0]
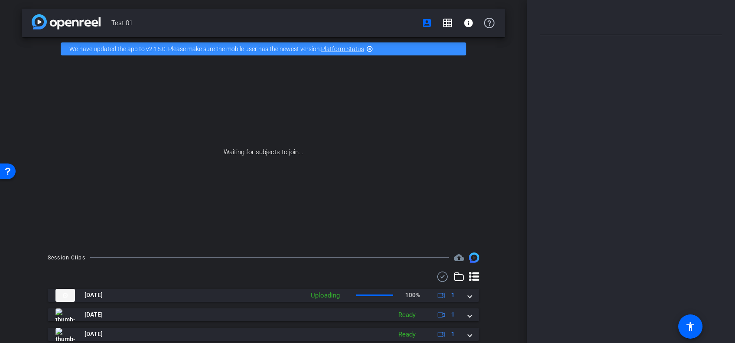
type input "ab"
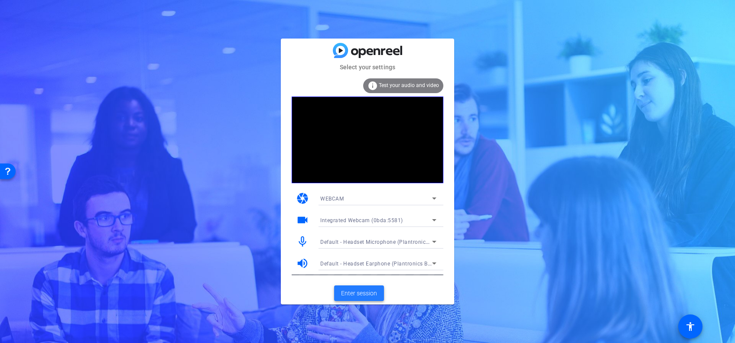
click at [366, 296] on span "Enter session" at bounding box center [359, 293] width 36 height 9
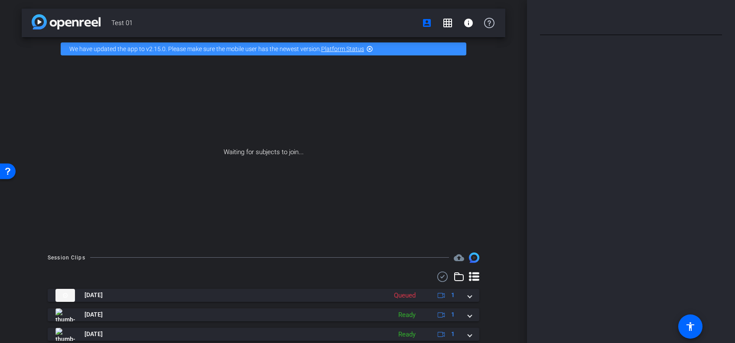
type input "ab"
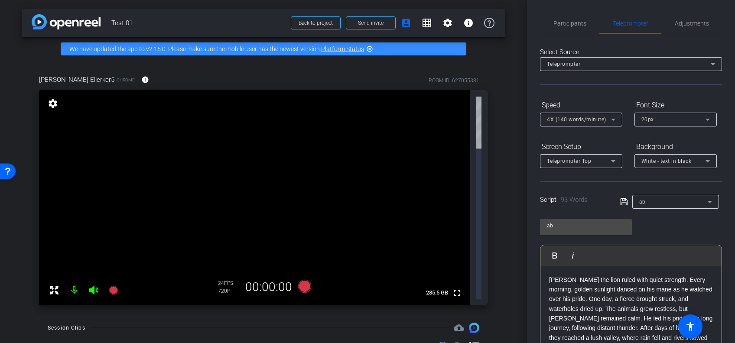
click at [75, 282] on mat-icon at bounding box center [73, 290] width 17 height 17
click at [91, 286] on icon at bounding box center [93, 290] width 9 height 9
click at [91, 282] on div at bounding box center [83, 290] width 77 height 17
click at [90, 286] on icon at bounding box center [93, 290] width 9 height 9
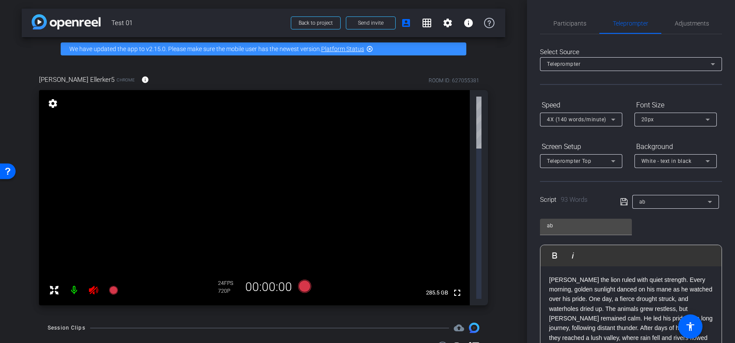
click at [56, 286] on icon at bounding box center [54, 290] width 9 height 9
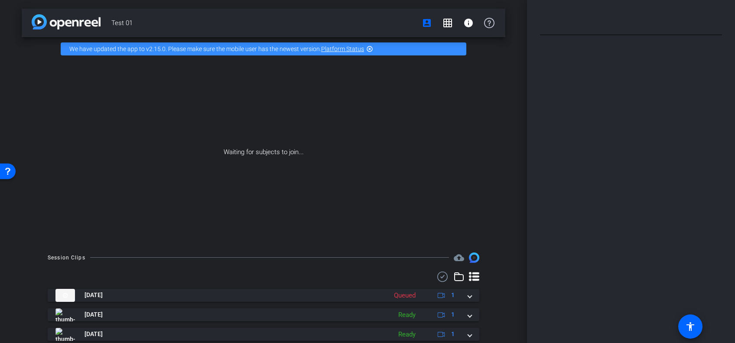
type input "ab"
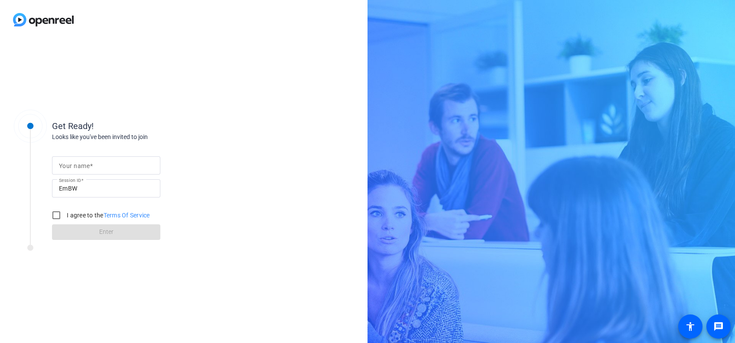
drag, startPoint x: 0, startPoint y: 0, endPoint x: 108, endPoint y: 163, distance: 195.9
click at [108, 163] on input "Your name" at bounding box center [106, 165] width 94 height 10
type input "[PERSON_NAME]"
click at [87, 218] on label "I agree to the Terms Of Service" at bounding box center [107, 215] width 85 height 9
click at [65, 218] on input "I agree to the Terms Of Service" at bounding box center [56, 215] width 17 height 17
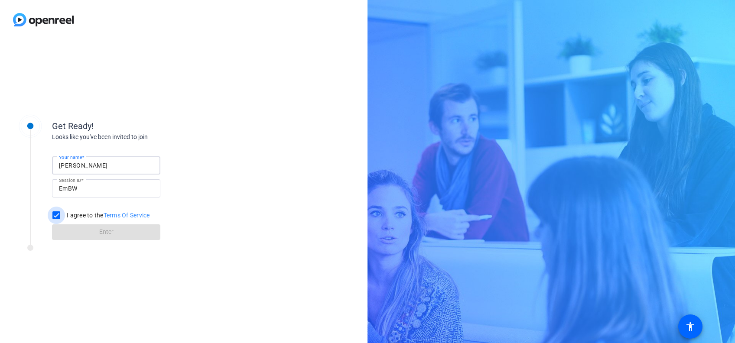
checkbox input "true"
click at [94, 227] on span at bounding box center [106, 232] width 108 height 21
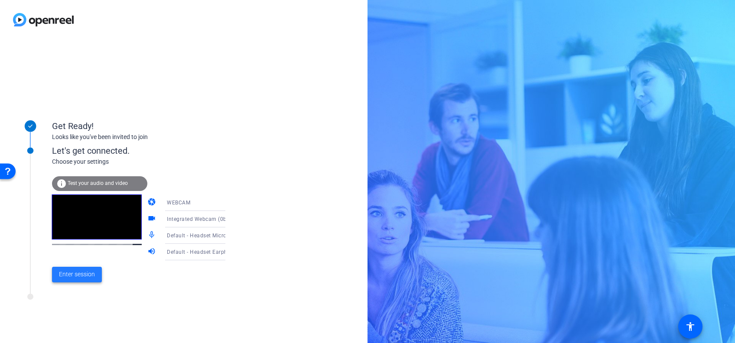
click at [86, 275] on span "Enter session" at bounding box center [77, 274] width 36 height 9
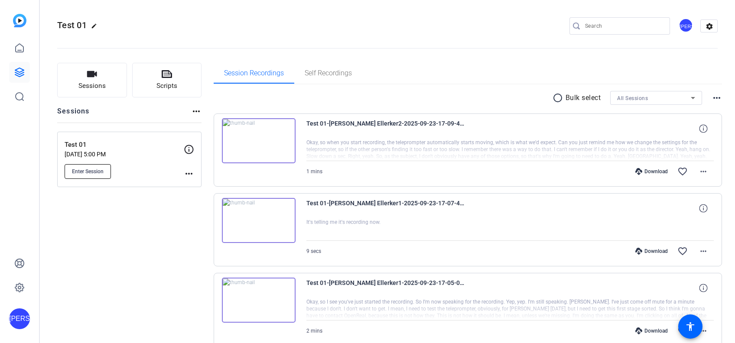
click at [97, 172] on span "Enter Session" at bounding box center [88, 171] width 32 height 7
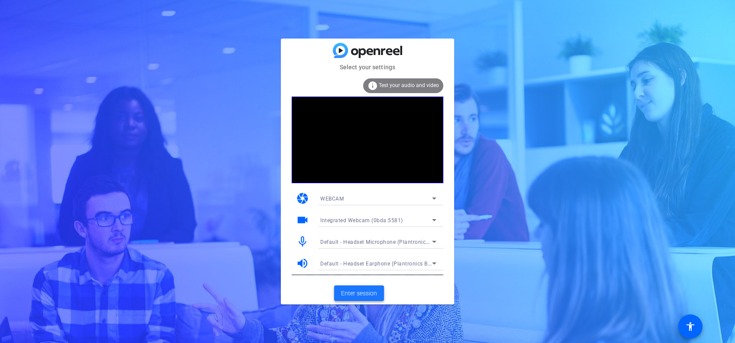
click at [368, 291] on span "Enter session" at bounding box center [359, 293] width 36 height 9
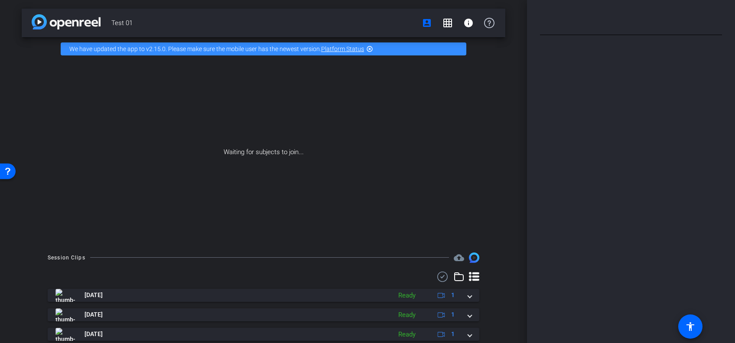
type input "ab"
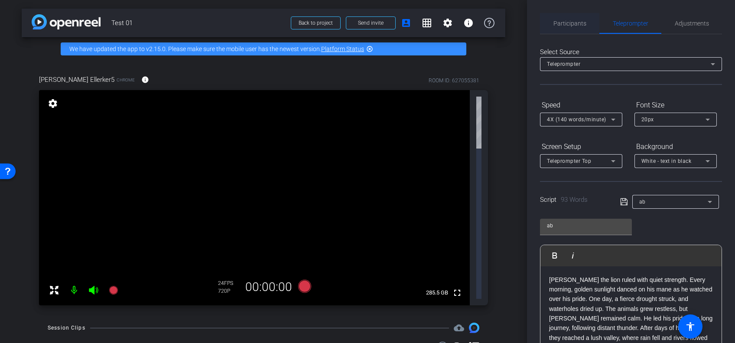
click at [568, 17] on span "Participants" at bounding box center [569, 23] width 33 height 21
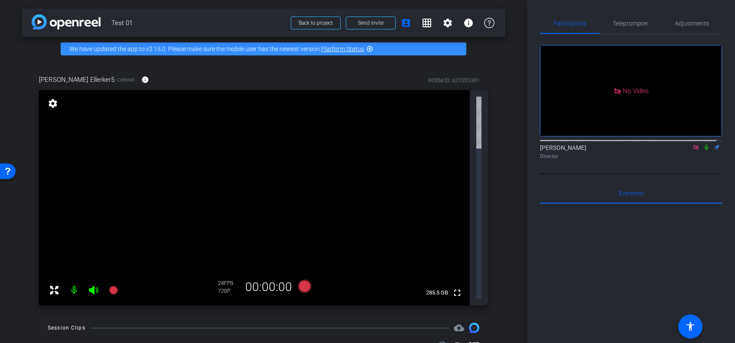
click at [693, 145] on icon at bounding box center [695, 147] width 5 height 5
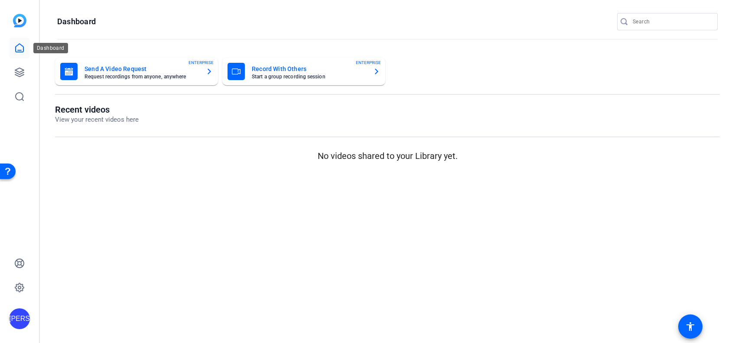
click at [24, 50] on icon at bounding box center [19, 48] width 10 height 10
click at [25, 76] on link at bounding box center [19, 72] width 21 height 21
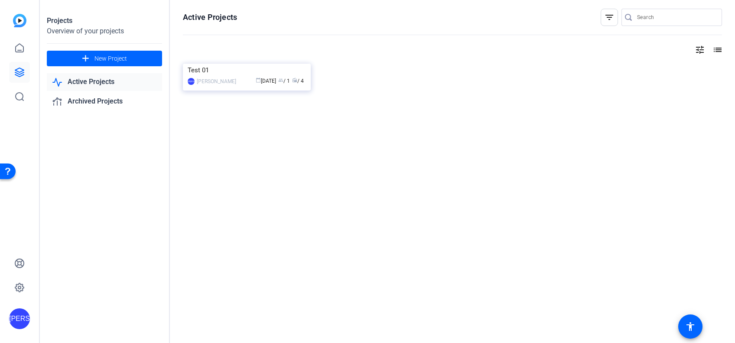
click at [224, 80] on div "[PERSON_NAME]" at bounding box center [216, 81] width 39 height 9
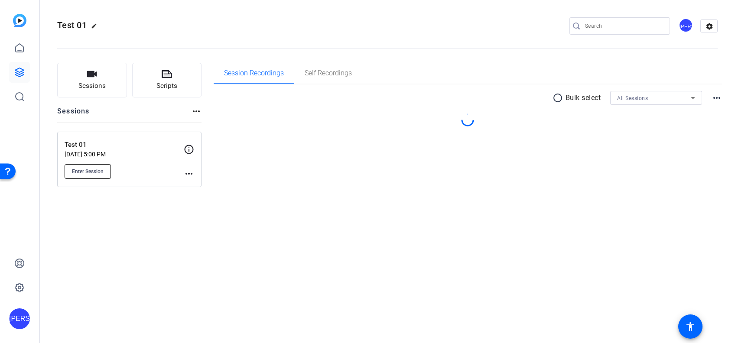
click at [91, 168] on span "Enter Session" at bounding box center [88, 171] width 32 height 7
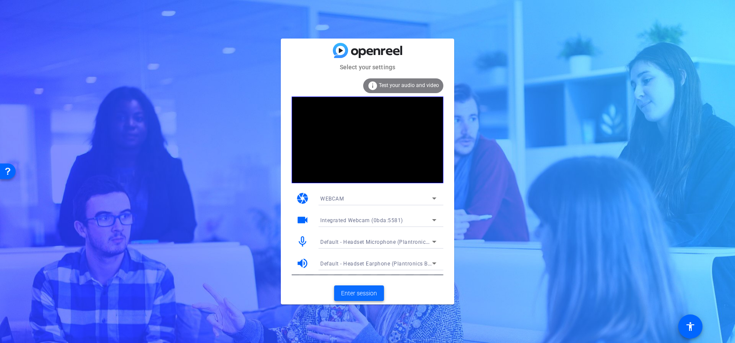
click at [351, 295] on span "Enter session" at bounding box center [359, 293] width 36 height 9
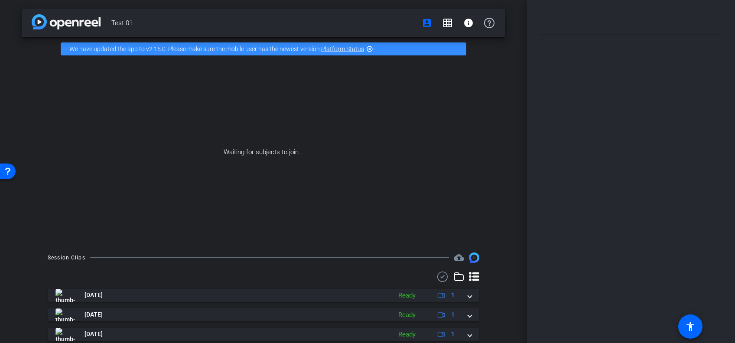
type input "ab"
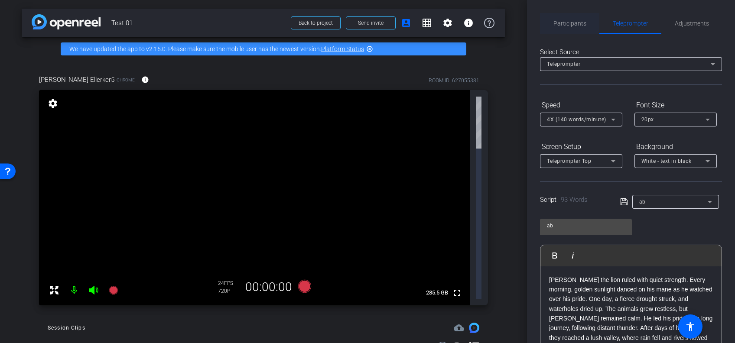
click at [569, 22] on span "Participants" at bounding box center [569, 23] width 33 height 6
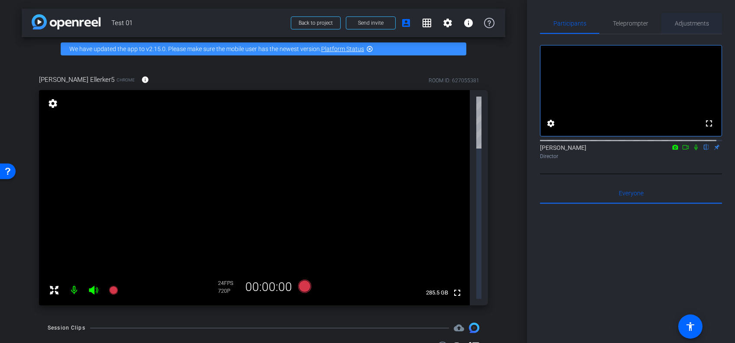
click at [680, 27] on span "Adjustments" at bounding box center [691, 23] width 34 height 21
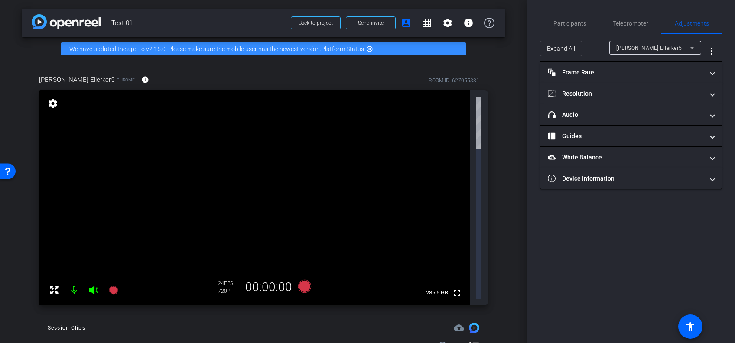
click at [641, 50] on span "[PERSON_NAME] Ellerker5" at bounding box center [649, 48] width 66 height 6
click at [641, 50] on div at bounding box center [367, 171] width 735 height 343
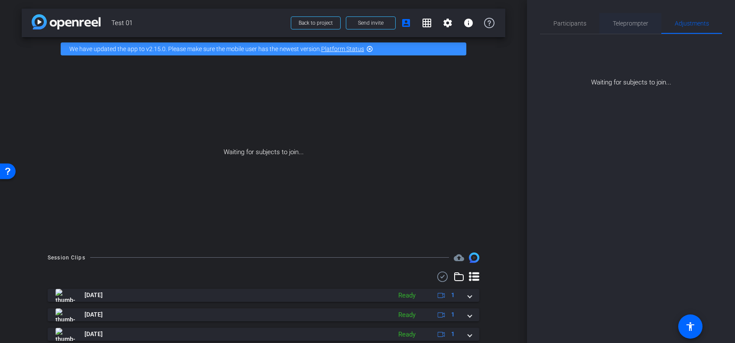
click at [625, 20] on span "Teleprompter" at bounding box center [630, 23] width 36 height 6
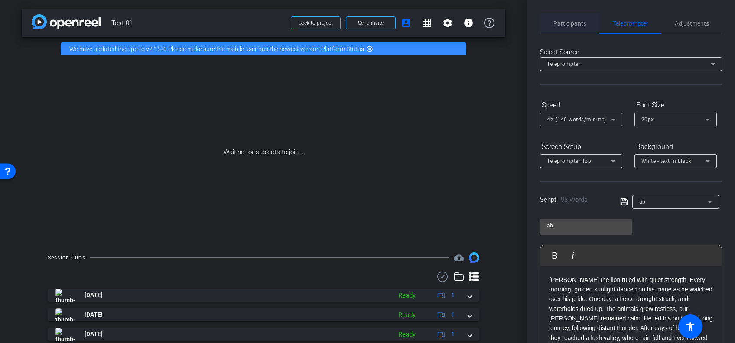
click at [577, 24] on span "Participants" at bounding box center [569, 23] width 33 height 6
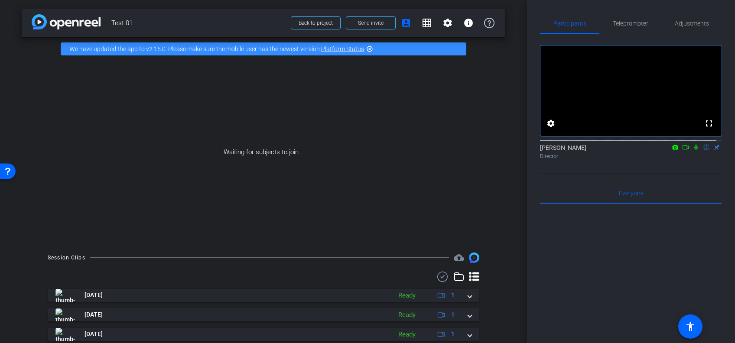
click at [275, 162] on div "Waiting for subjects to join..." at bounding box center [263, 152] width 483 height 183
click at [314, 23] on span "Back to project" at bounding box center [315, 23] width 34 height 6
